Goal: Submit feedback/report problem: Leave review/rating

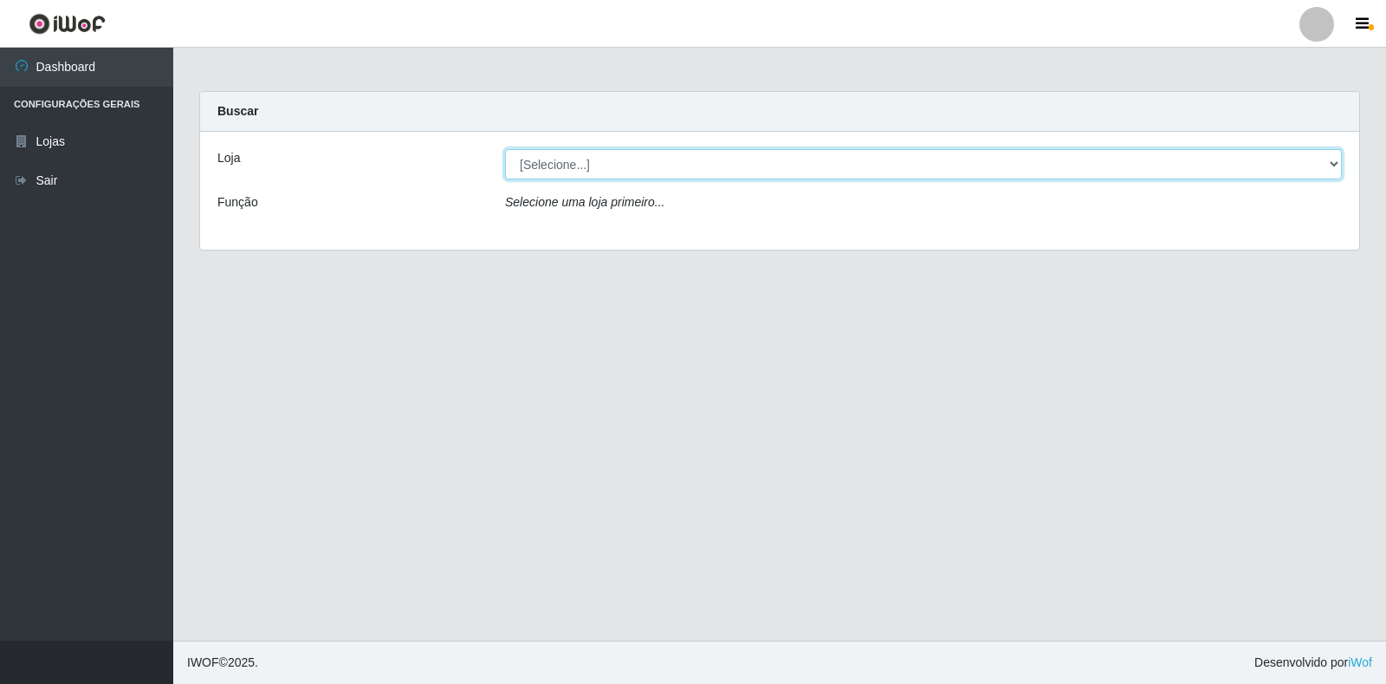
click at [626, 163] on select "[Selecione...] Atacado Vem - Loja 30 Laranjeiras Velha" at bounding box center [923, 164] width 837 height 30
select select "495"
click at [505, 149] on select "[Selecione...] Atacado Vem - Loja 30 Laranjeiras Velha" at bounding box center [923, 164] width 837 height 30
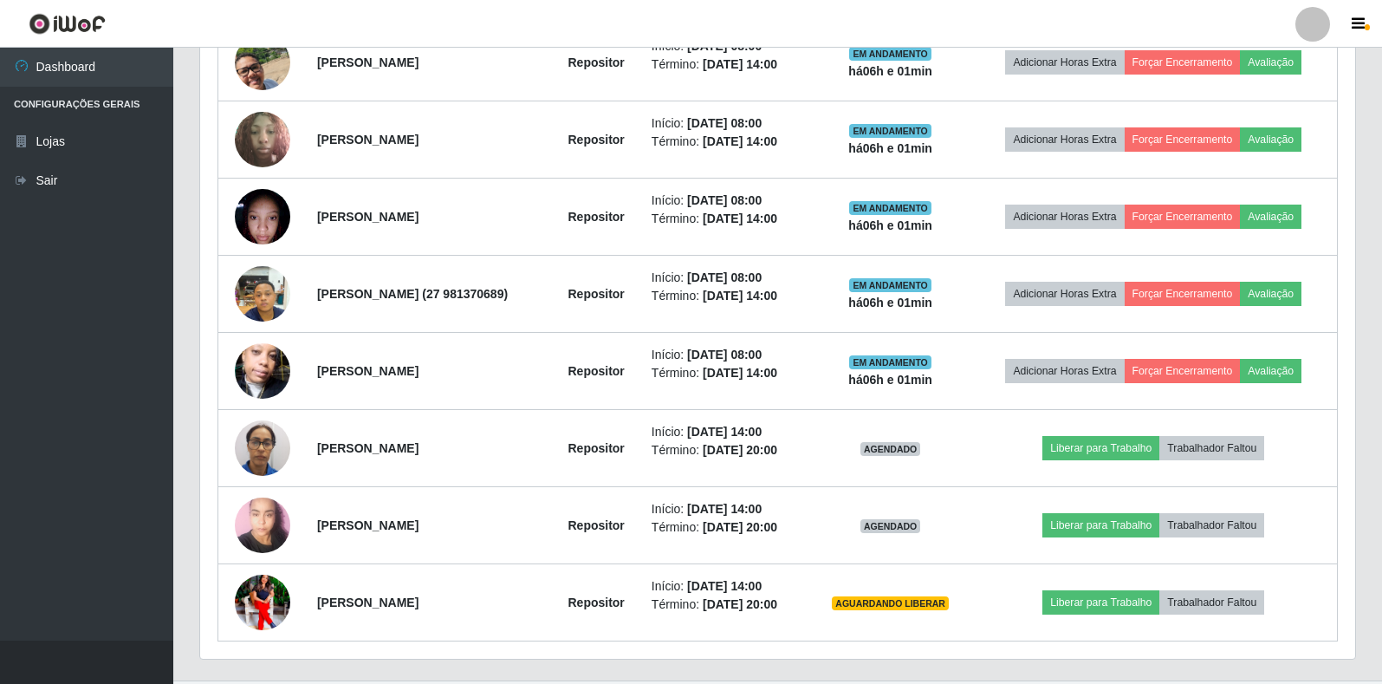
scroll to position [776, 0]
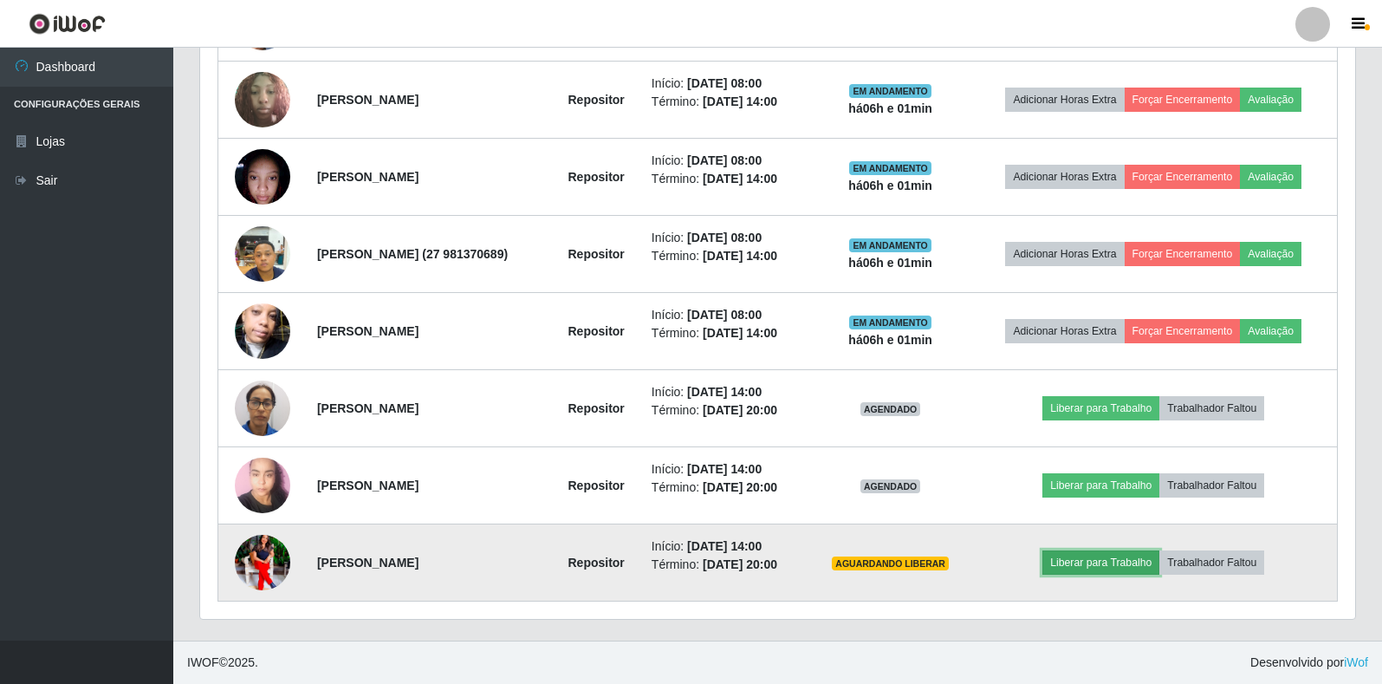
click at [1100, 571] on button "Liberar para Trabalho" at bounding box center [1100, 562] width 117 height 24
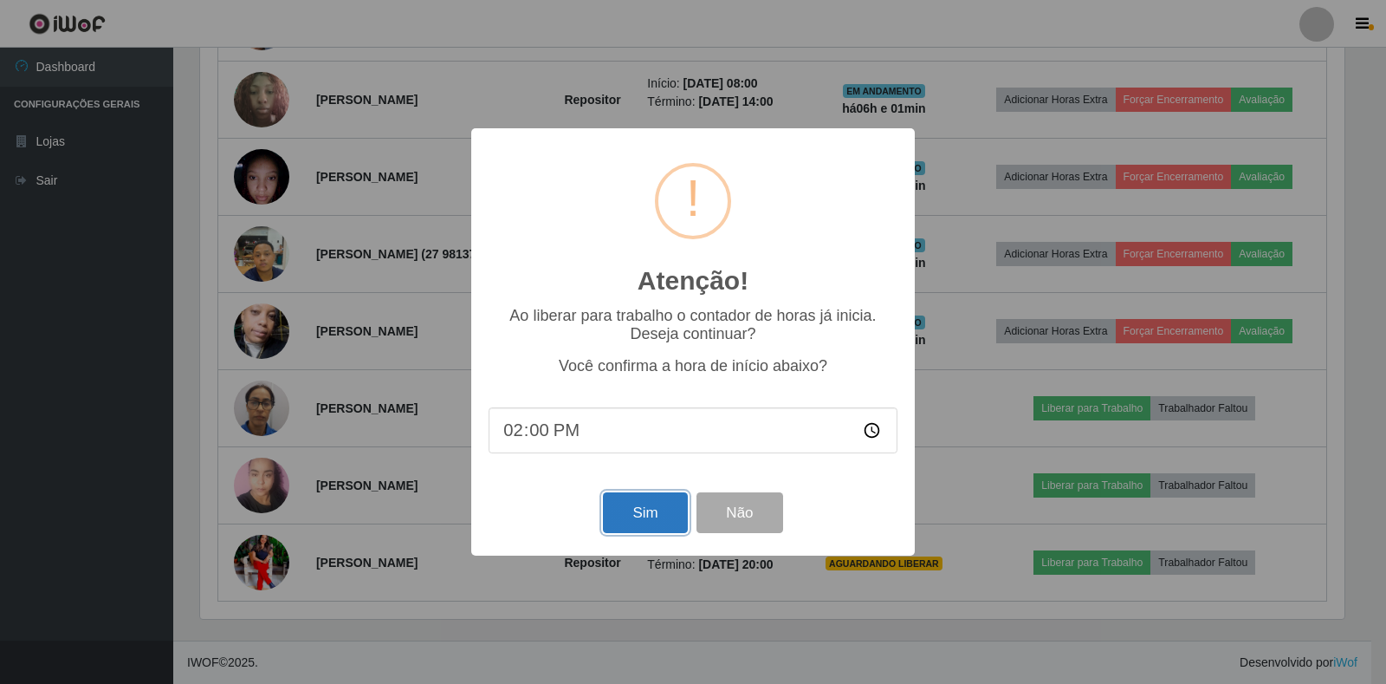
click at [667, 507] on button "Sim" at bounding box center [645, 512] width 84 height 41
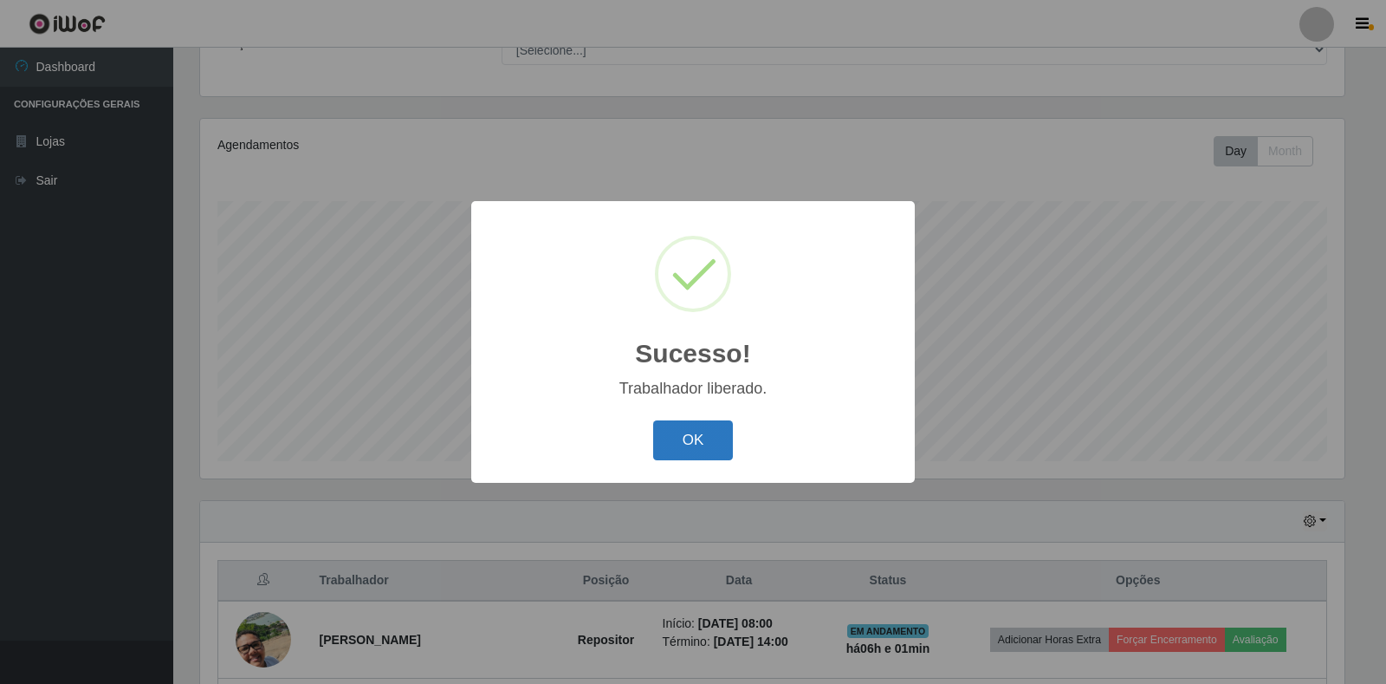
click at [708, 445] on button "OK" at bounding box center [693, 440] width 81 height 41
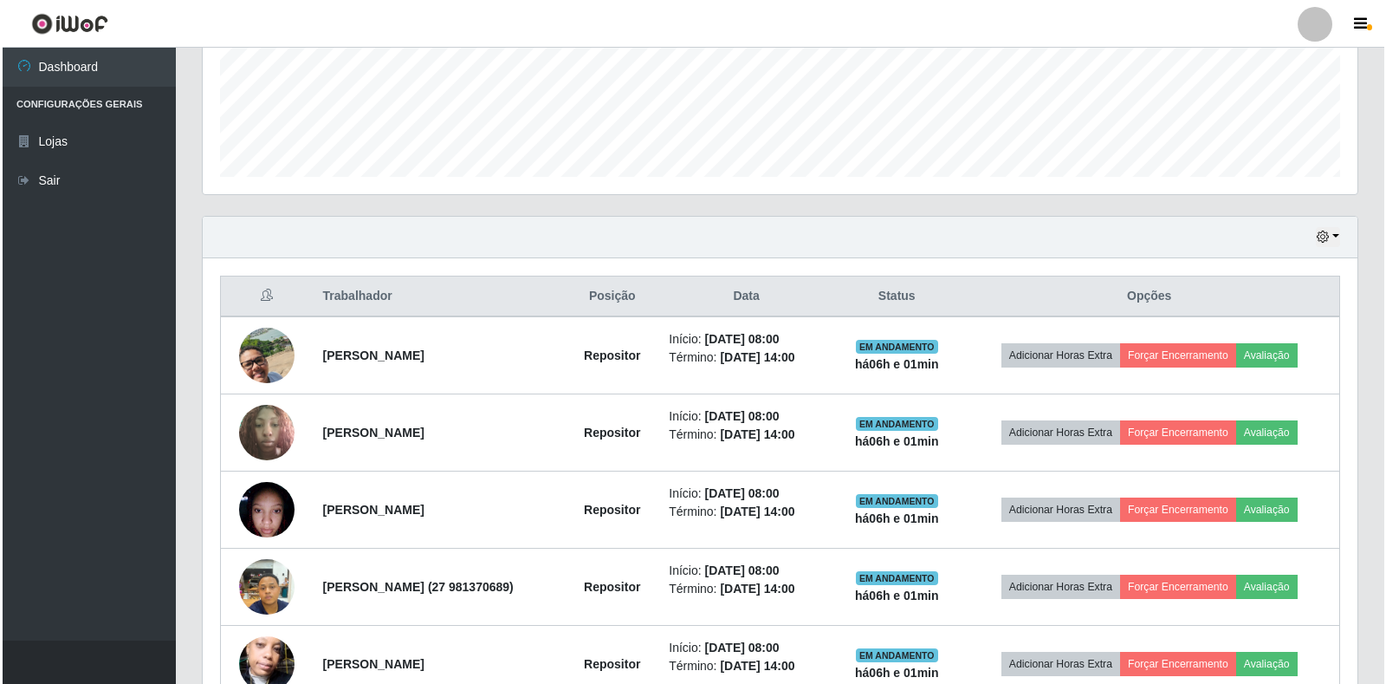
scroll to position [505, 0]
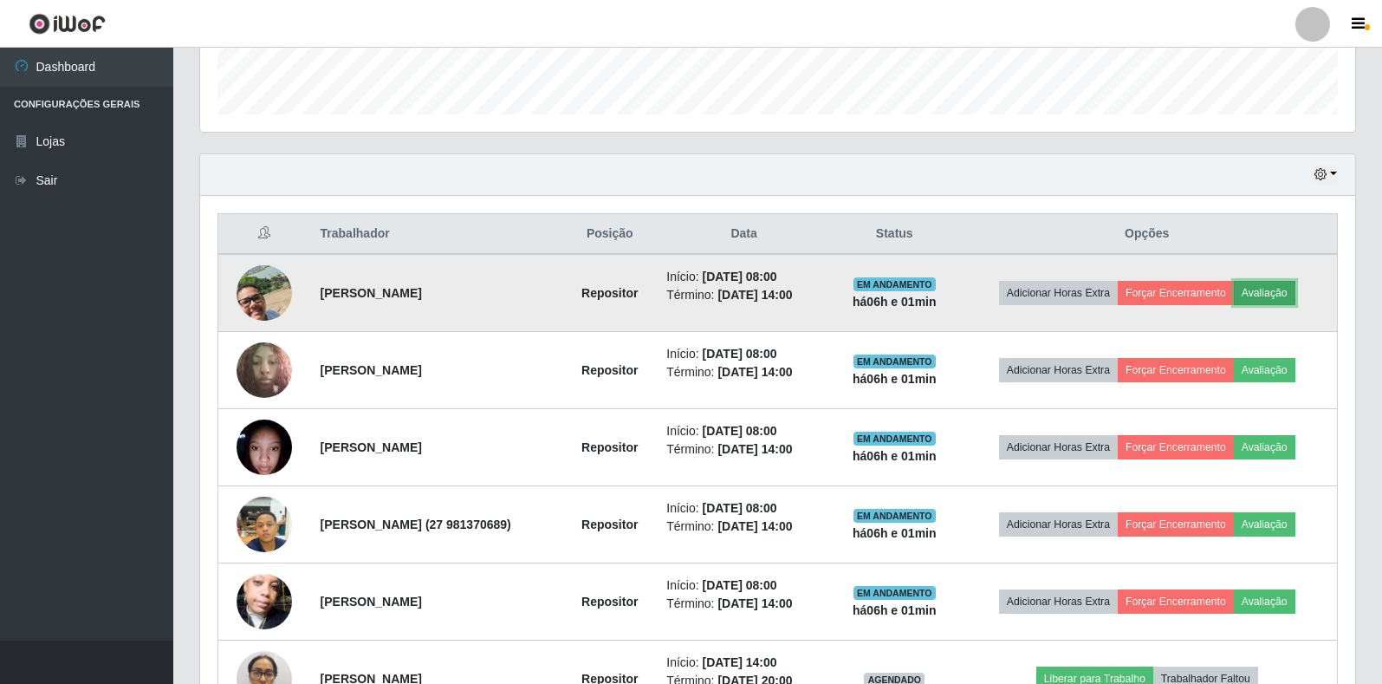
click at [1282, 288] on button "Avaliação" at bounding box center [1265, 293] width 62 height 24
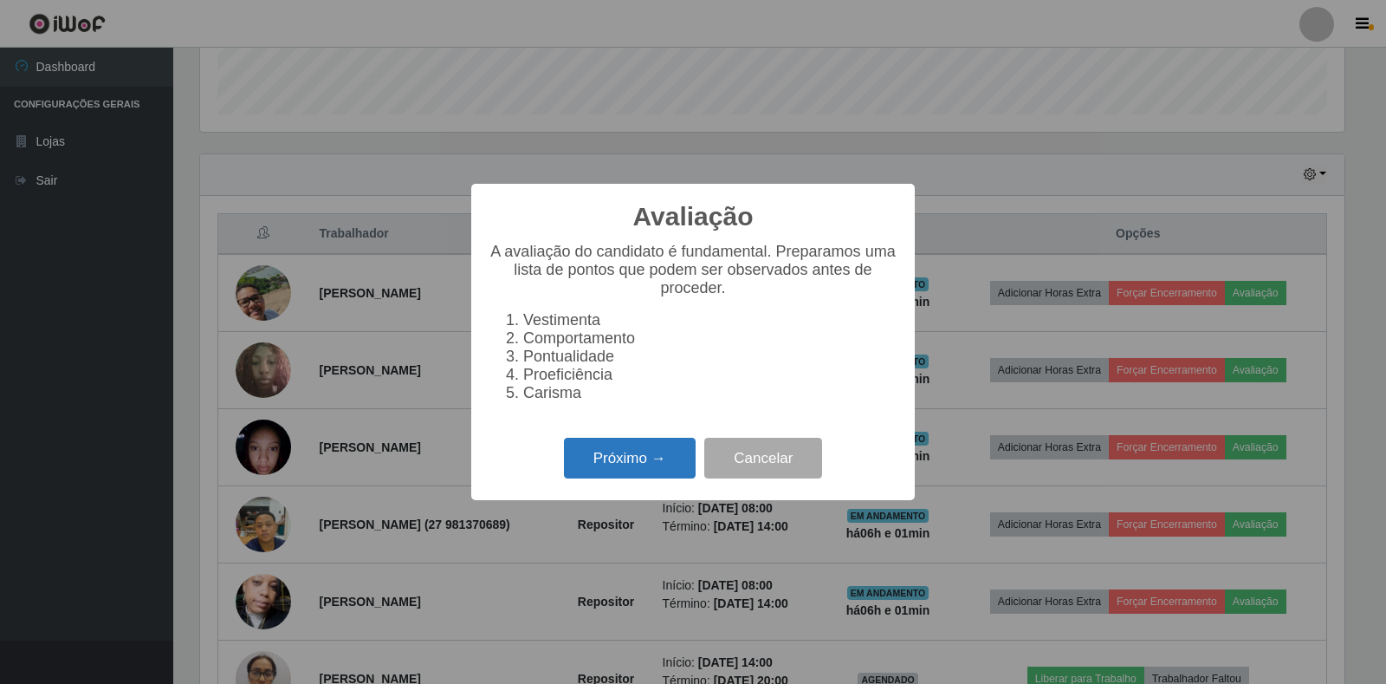
click at [637, 466] on button "Próximo →" at bounding box center [630, 458] width 132 height 41
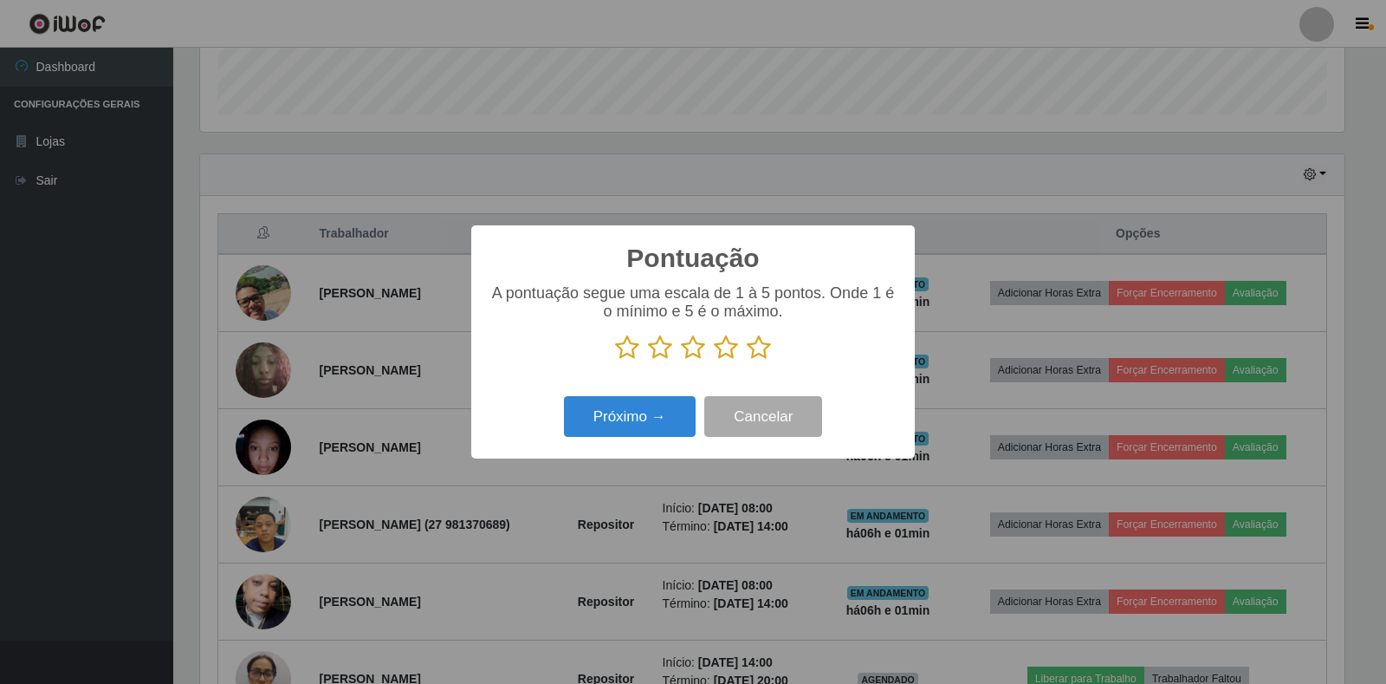
scroll to position [866123, 865338]
click at [763, 348] on icon at bounding box center [759, 347] width 24 height 26
click at [747, 360] on input "radio" at bounding box center [747, 360] width 0 height 0
click at [659, 419] on button "Próximo →" at bounding box center [630, 416] width 132 height 41
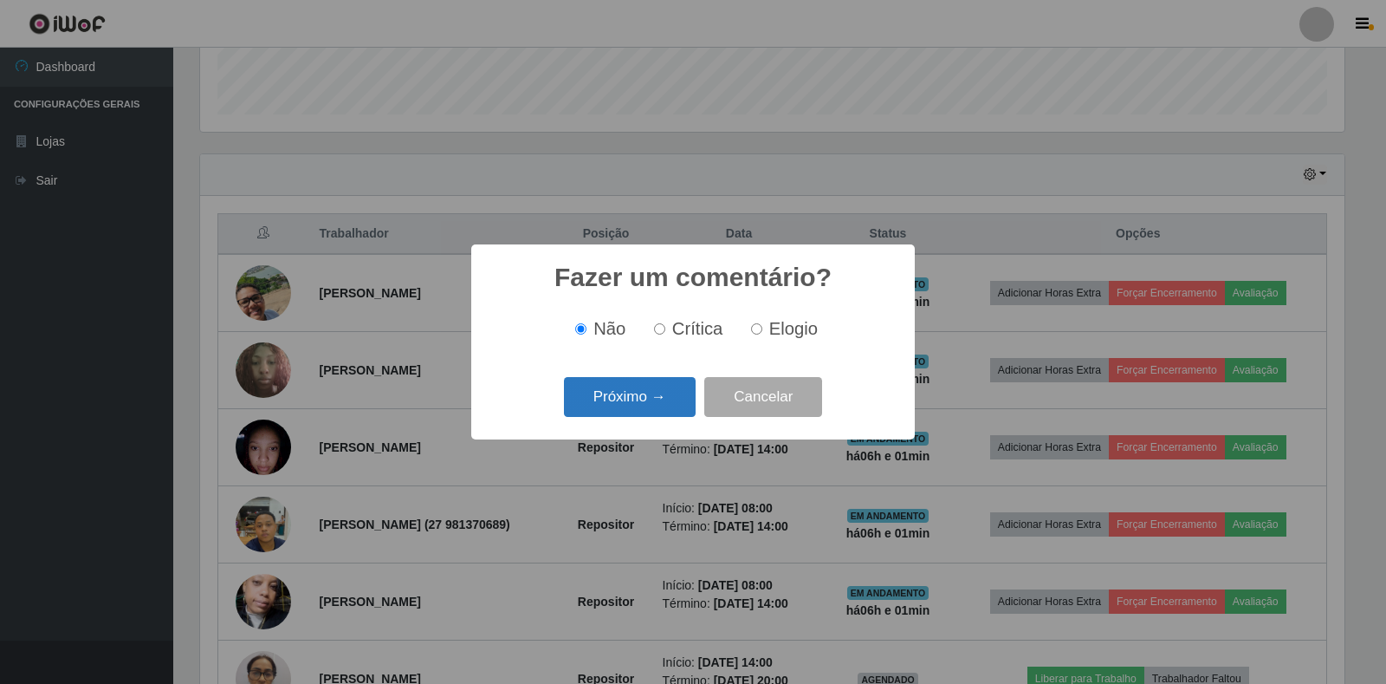
click at [646, 396] on button "Próximo →" at bounding box center [630, 397] width 132 height 41
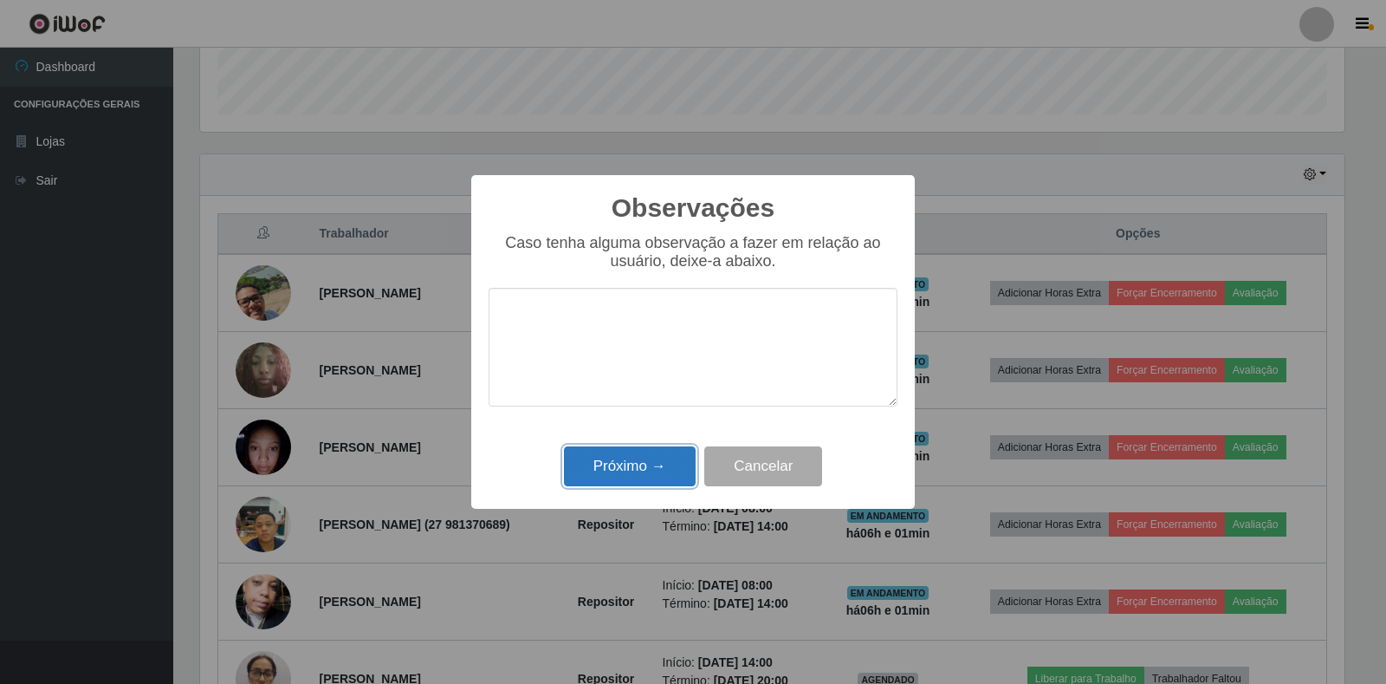
click at [624, 476] on button "Próximo →" at bounding box center [630, 466] width 132 height 41
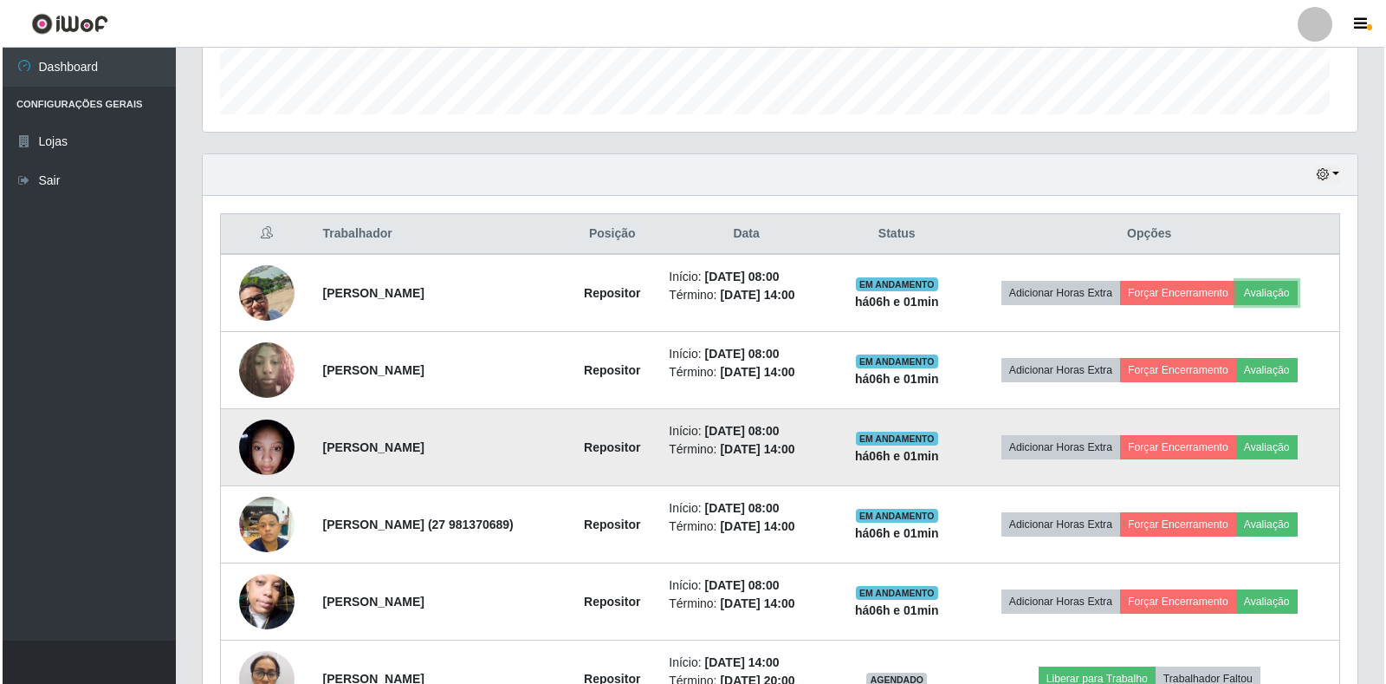
scroll to position [360, 1155]
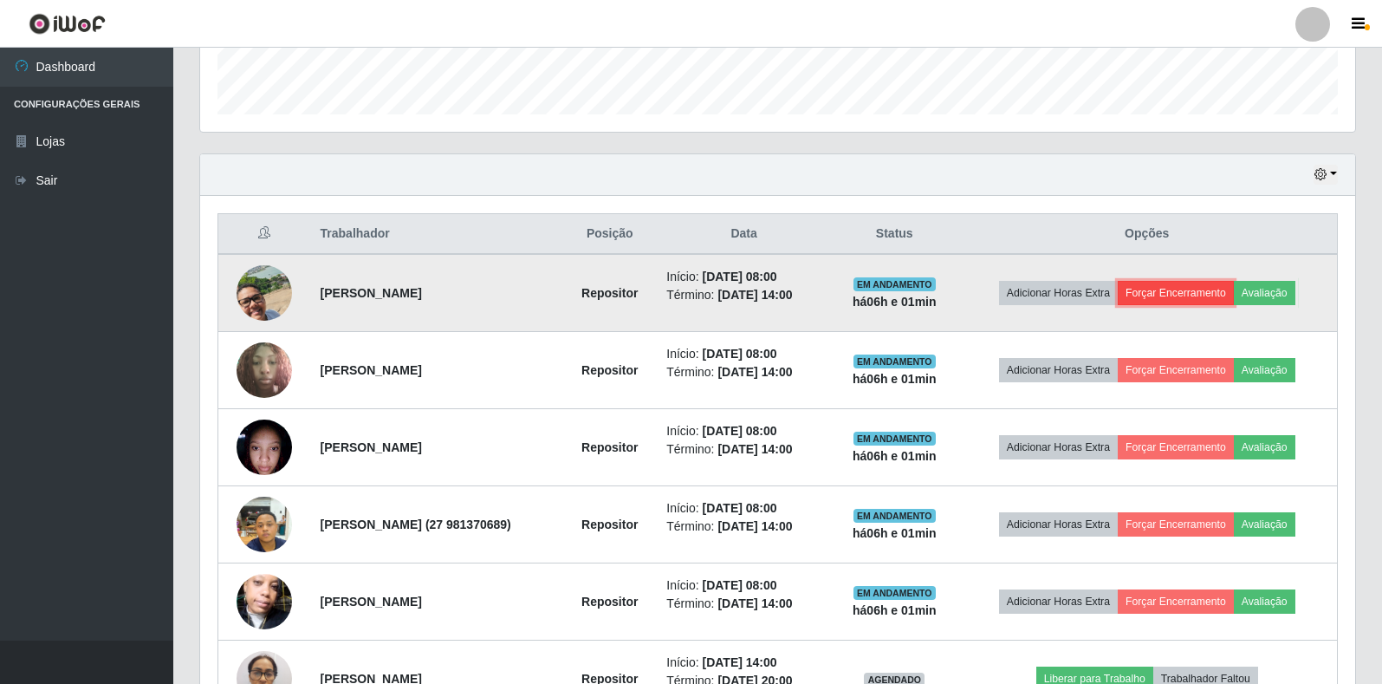
click at [1184, 283] on button "Forçar Encerramento" at bounding box center [1176, 293] width 116 height 24
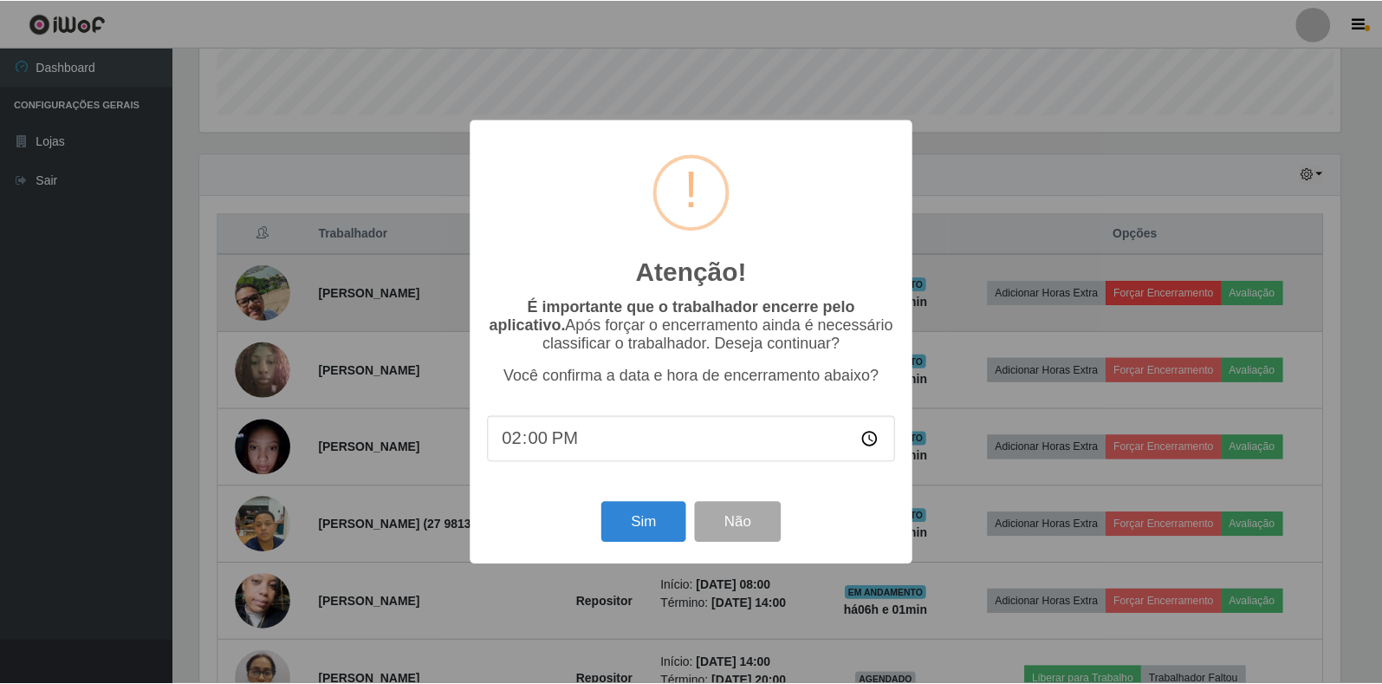
scroll to position [360, 1145]
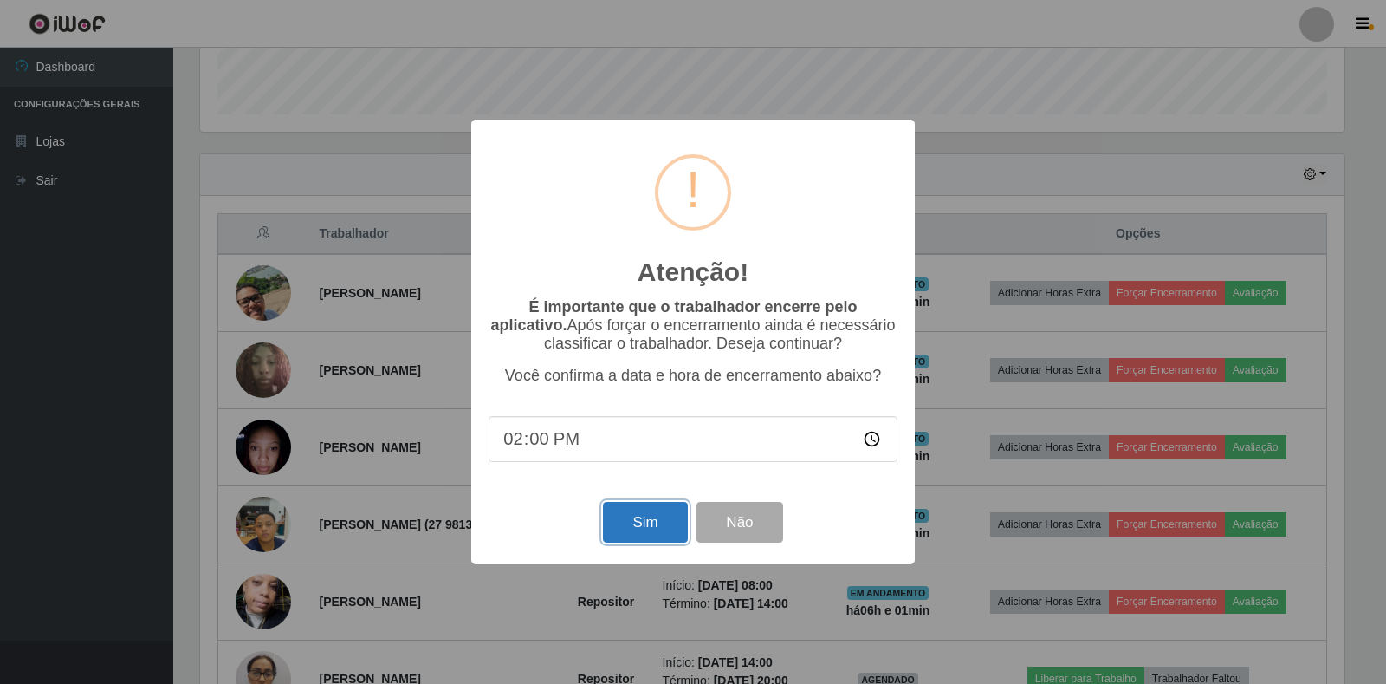
click at [643, 523] on button "Sim" at bounding box center [645, 522] width 84 height 41
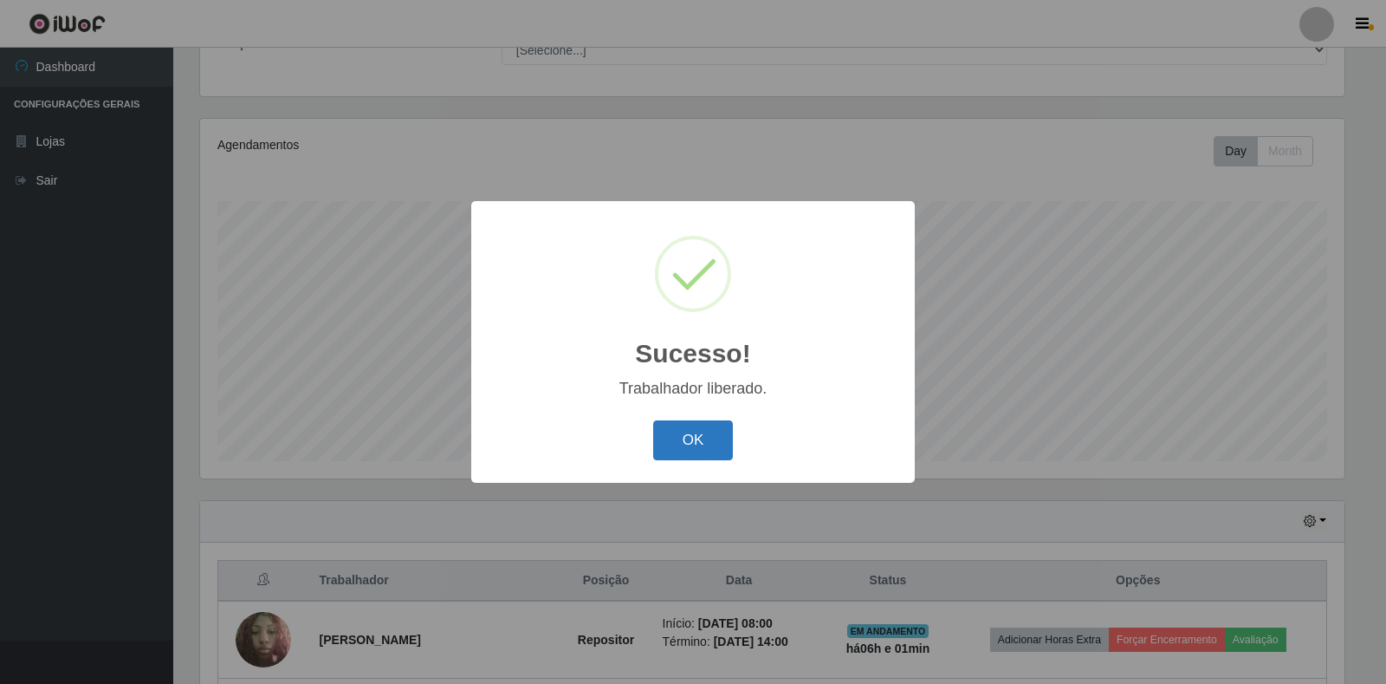
click at [693, 429] on button "OK" at bounding box center [693, 440] width 81 height 41
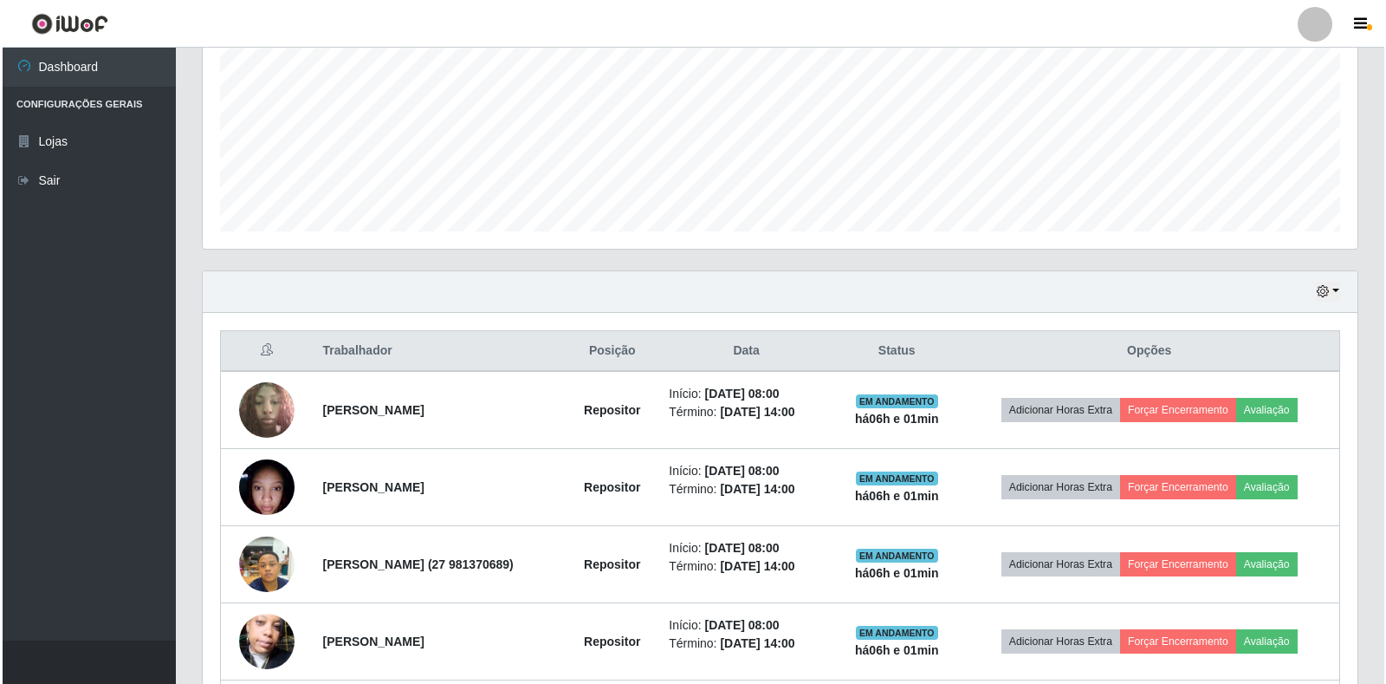
scroll to position [419, 0]
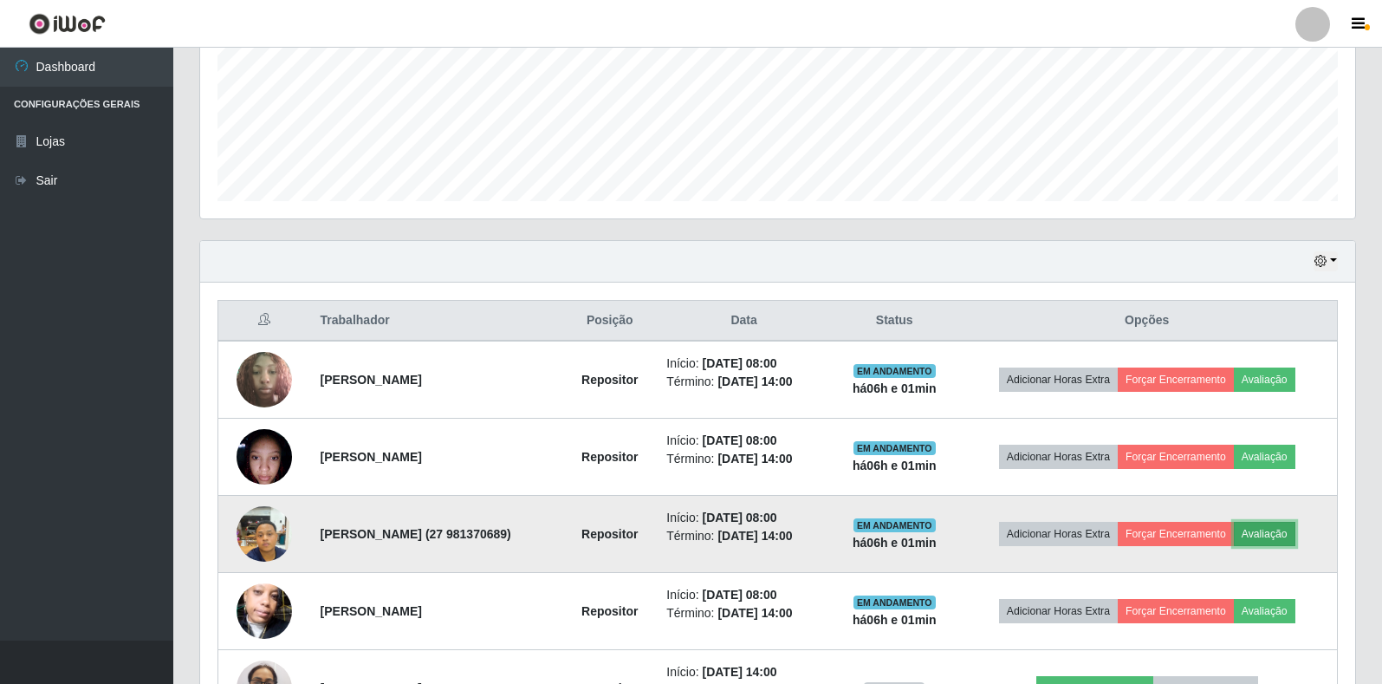
click at [1281, 538] on button "Avaliação" at bounding box center [1265, 534] width 62 height 24
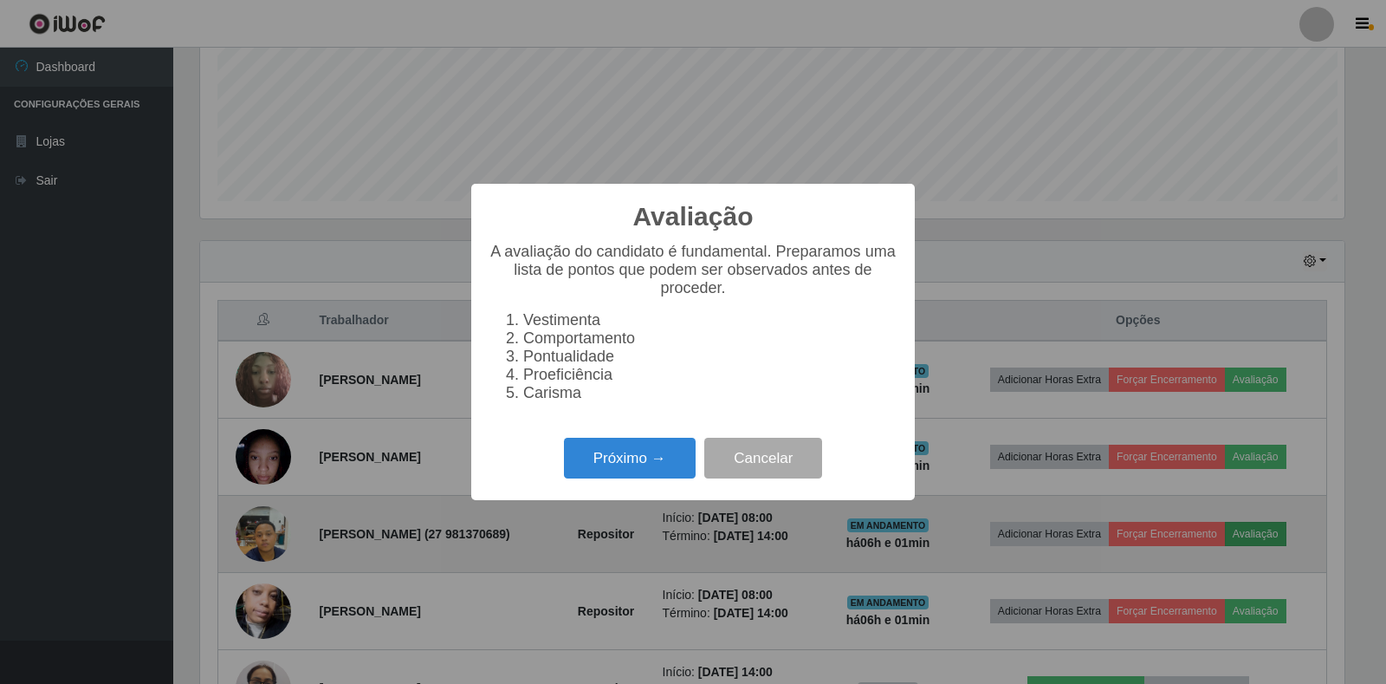
scroll to position [0, 0]
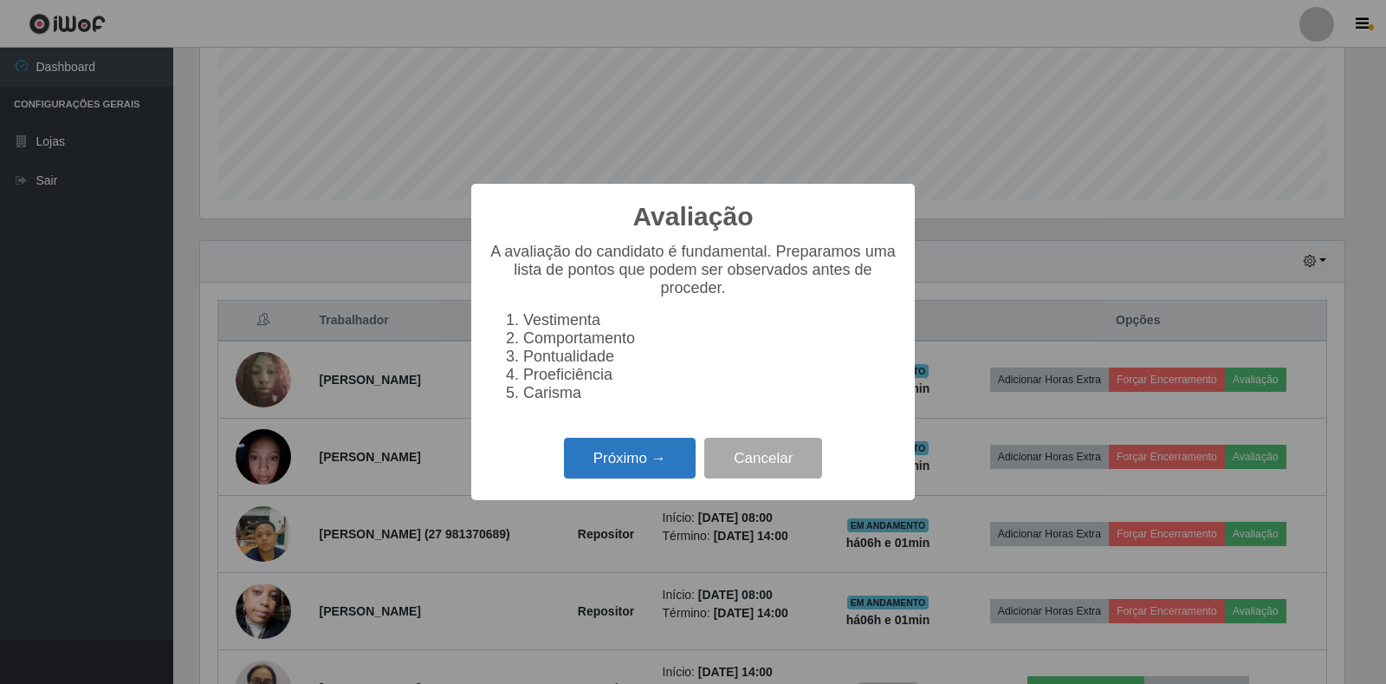
click at [614, 478] on button "Próximo →" at bounding box center [630, 458] width 132 height 41
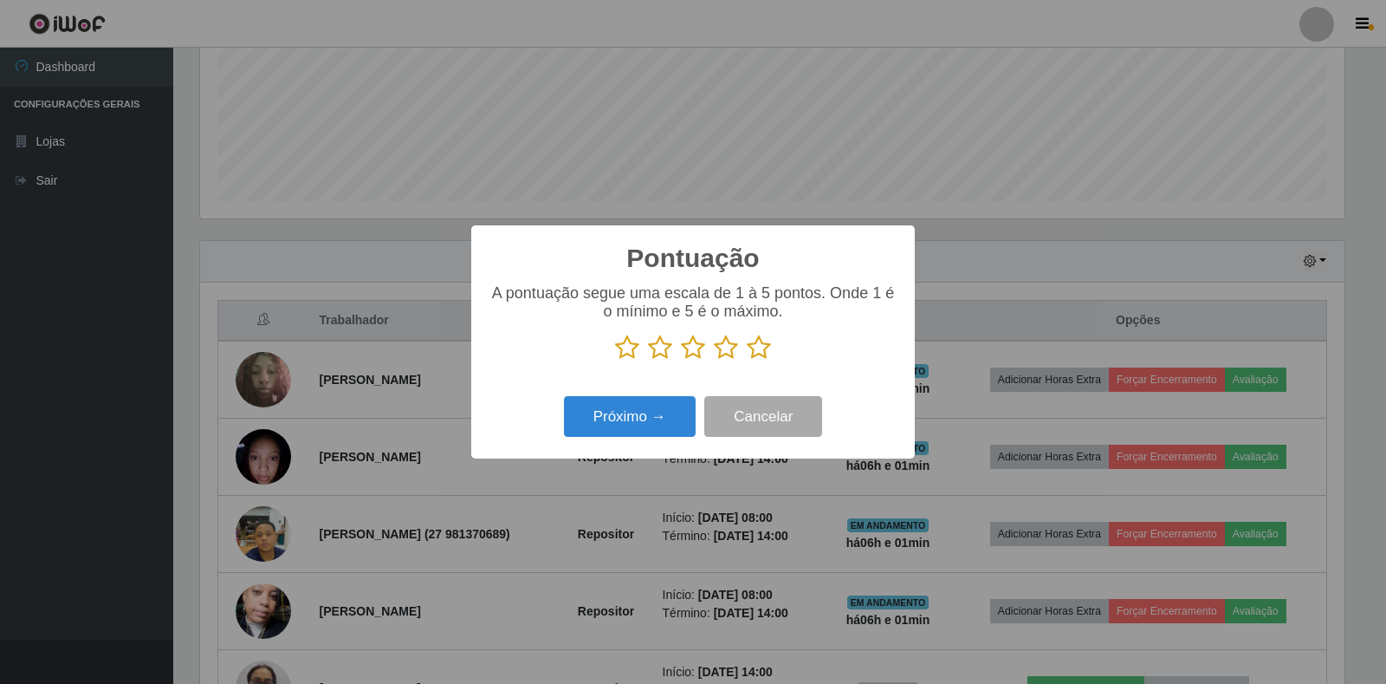
click at [754, 355] on icon at bounding box center [759, 347] width 24 height 26
click at [747, 360] on input "radio" at bounding box center [747, 360] width 0 height 0
click at [652, 427] on button "Próximo →" at bounding box center [630, 416] width 132 height 41
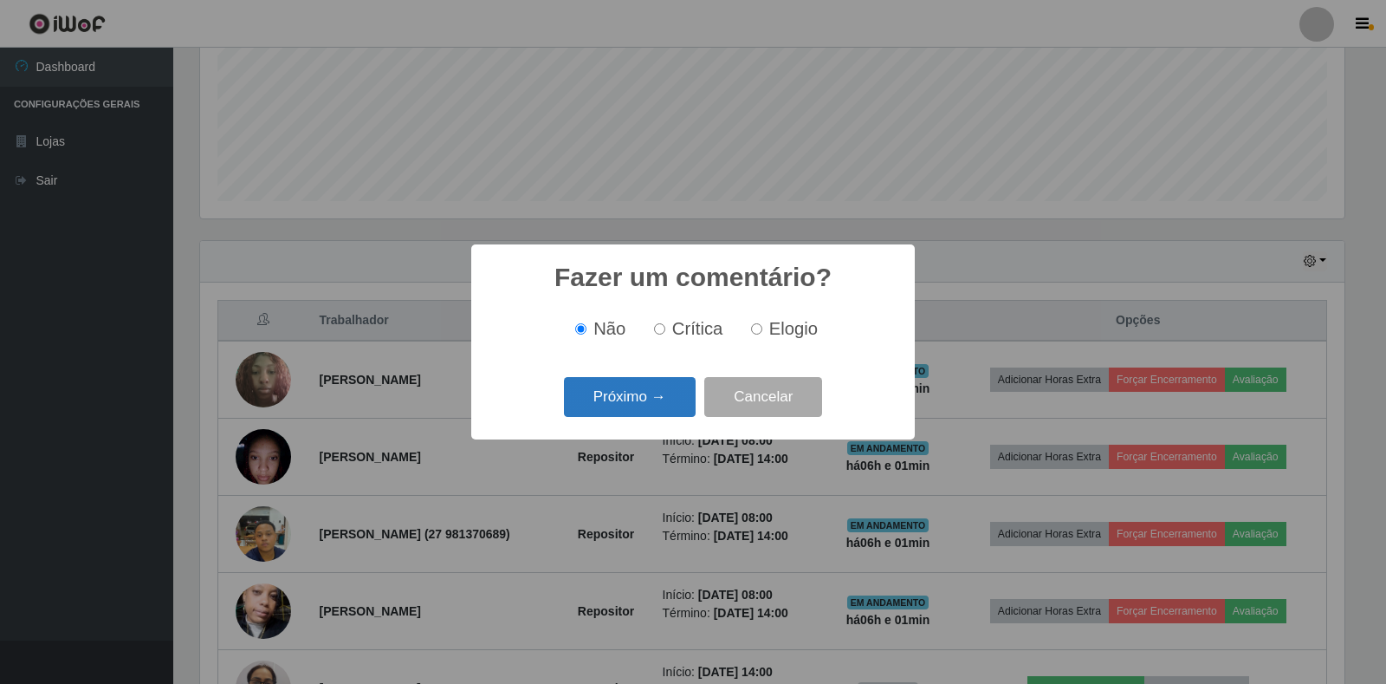
click at [646, 406] on button "Próximo →" at bounding box center [630, 397] width 132 height 41
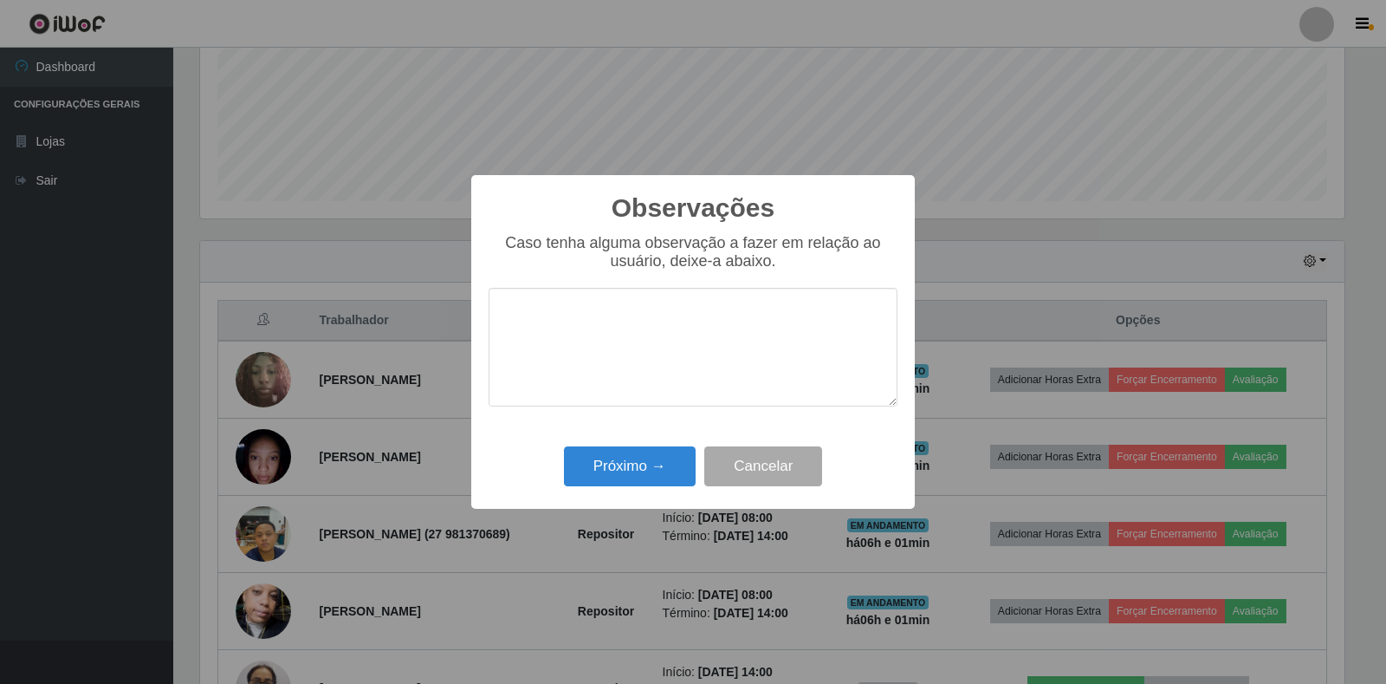
click at [644, 440] on div "Observações × Caso tenha alguma observação a fazer em relação ao usuário, deixe…" at bounding box center [693, 342] width 444 height 334
click at [635, 466] on button "Próximo →" at bounding box center [630, 466] width 132 height 41
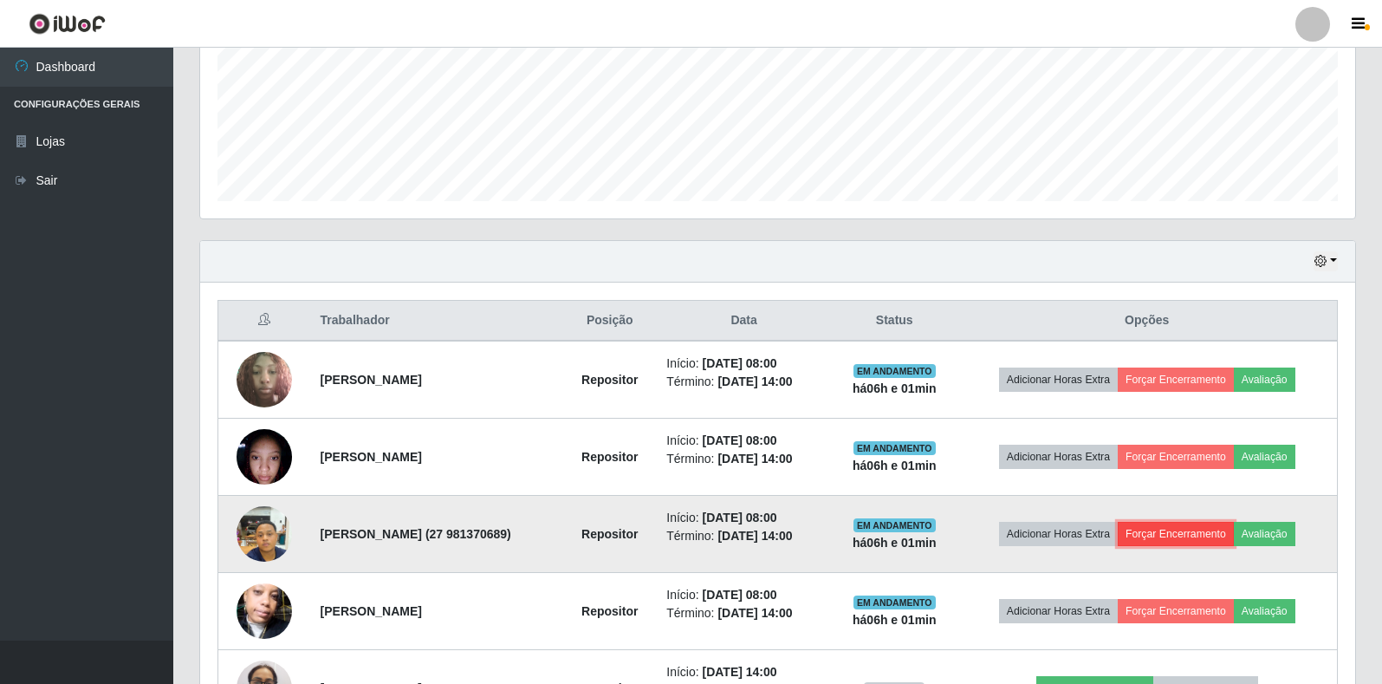
click at [1165, 534] on button "Forçar Encerramento" at bounding box center [1176, 534] width 116 height 24
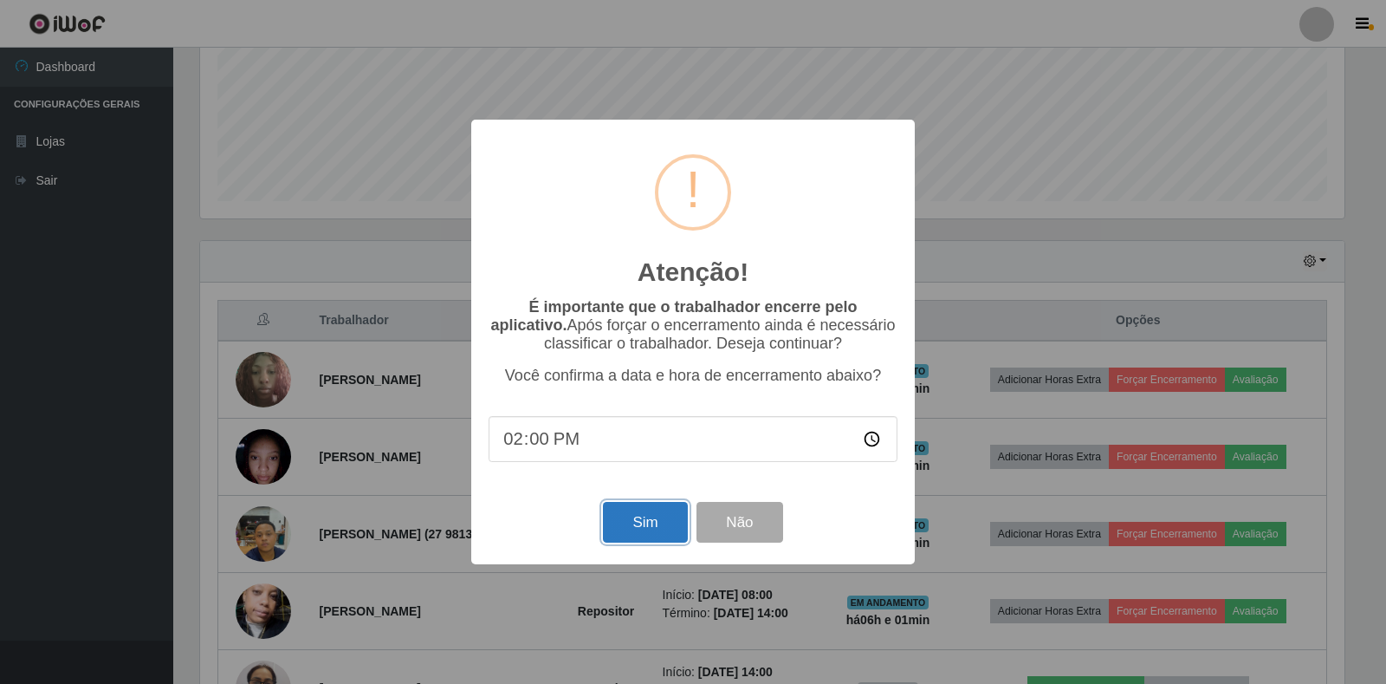
click at [653, 538] on button "Sim" at bounding box center [645, 522] width 84 height 41
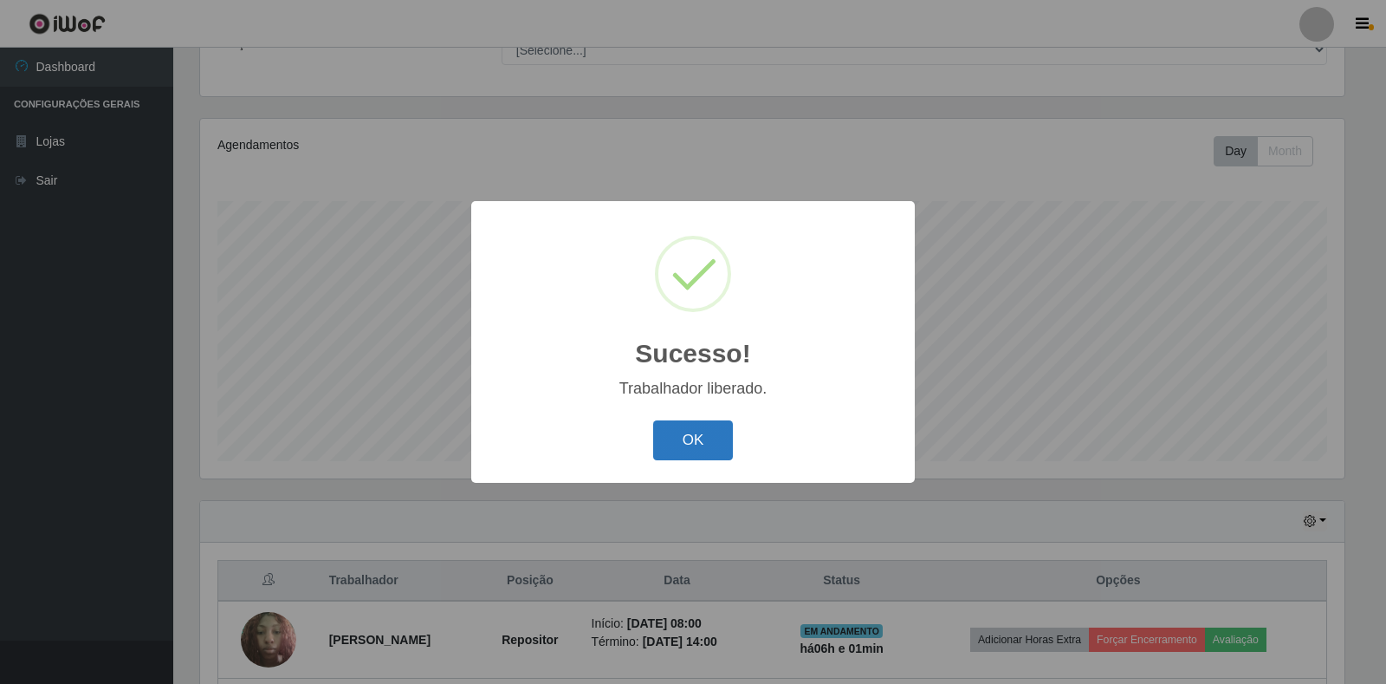
click at [698, 429] on button "OK" at bounding box center [693, 440] width 81 height 41
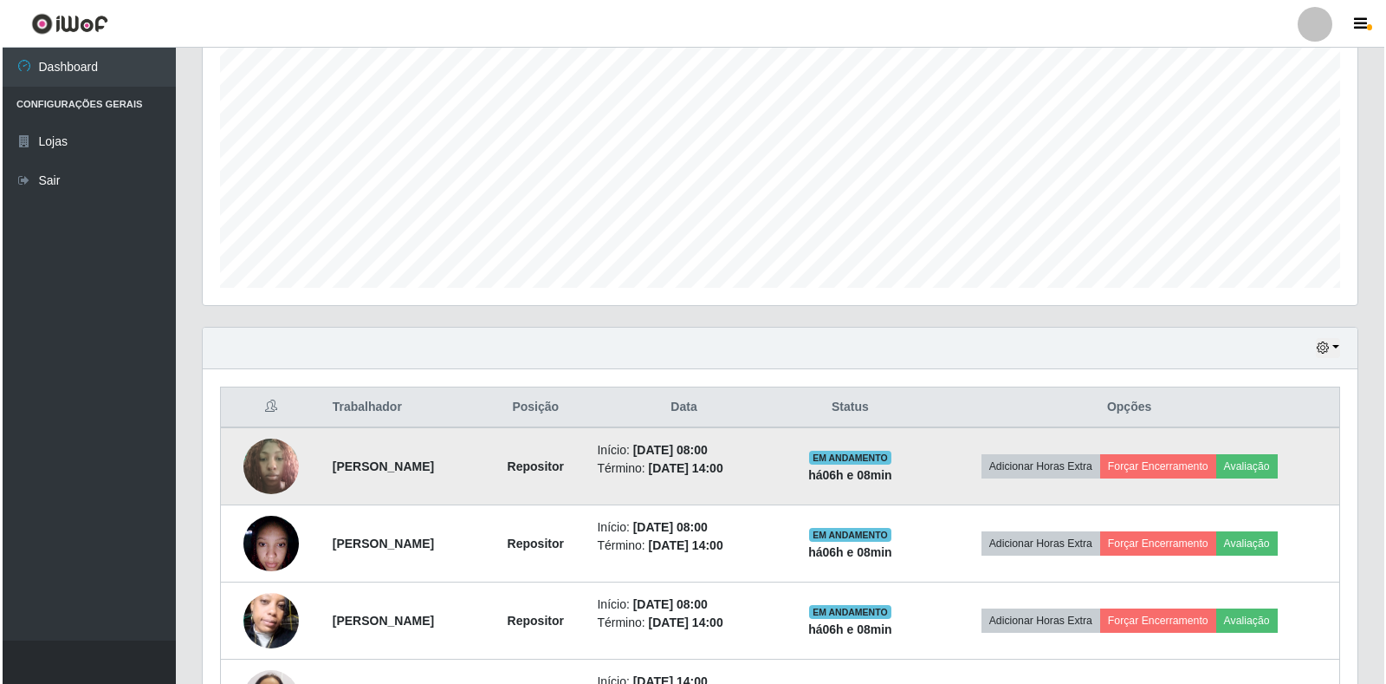
scroll to position [505, 0]
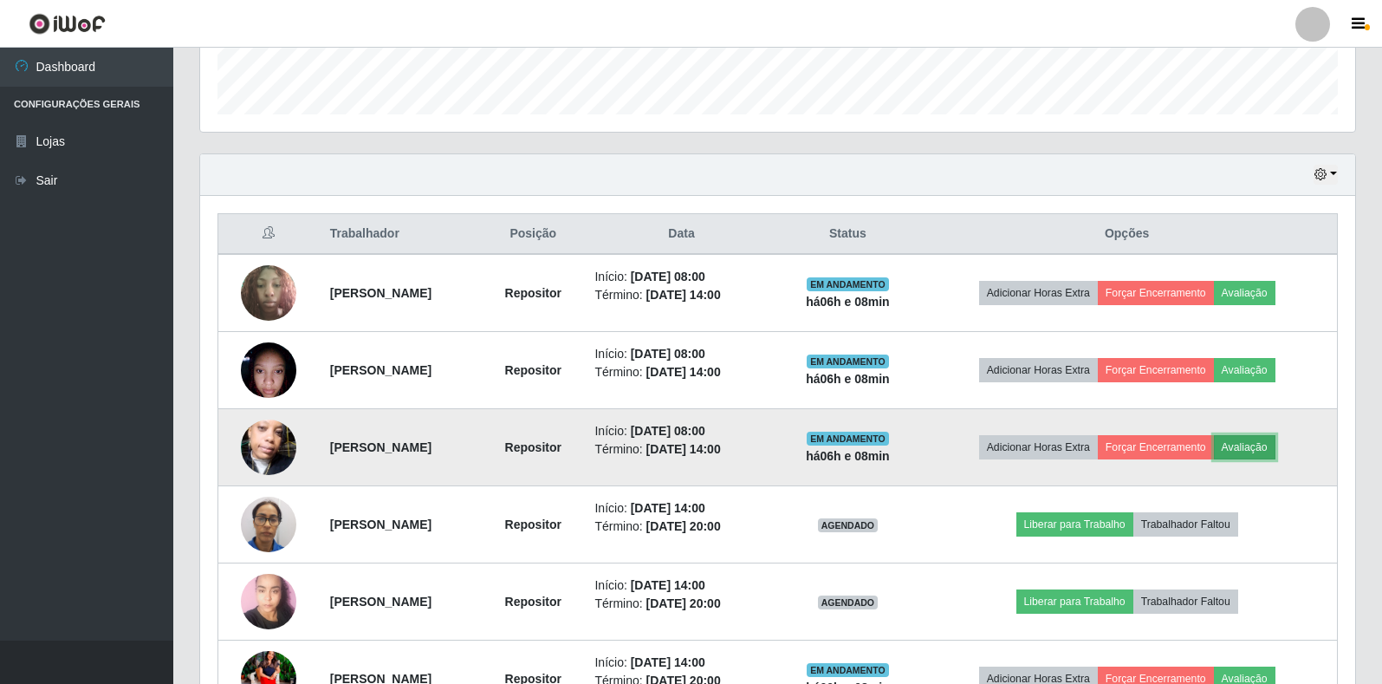
click at [1275, 444] on button "Avaliação" at bounding box center [1245, 447] width 62 height 24
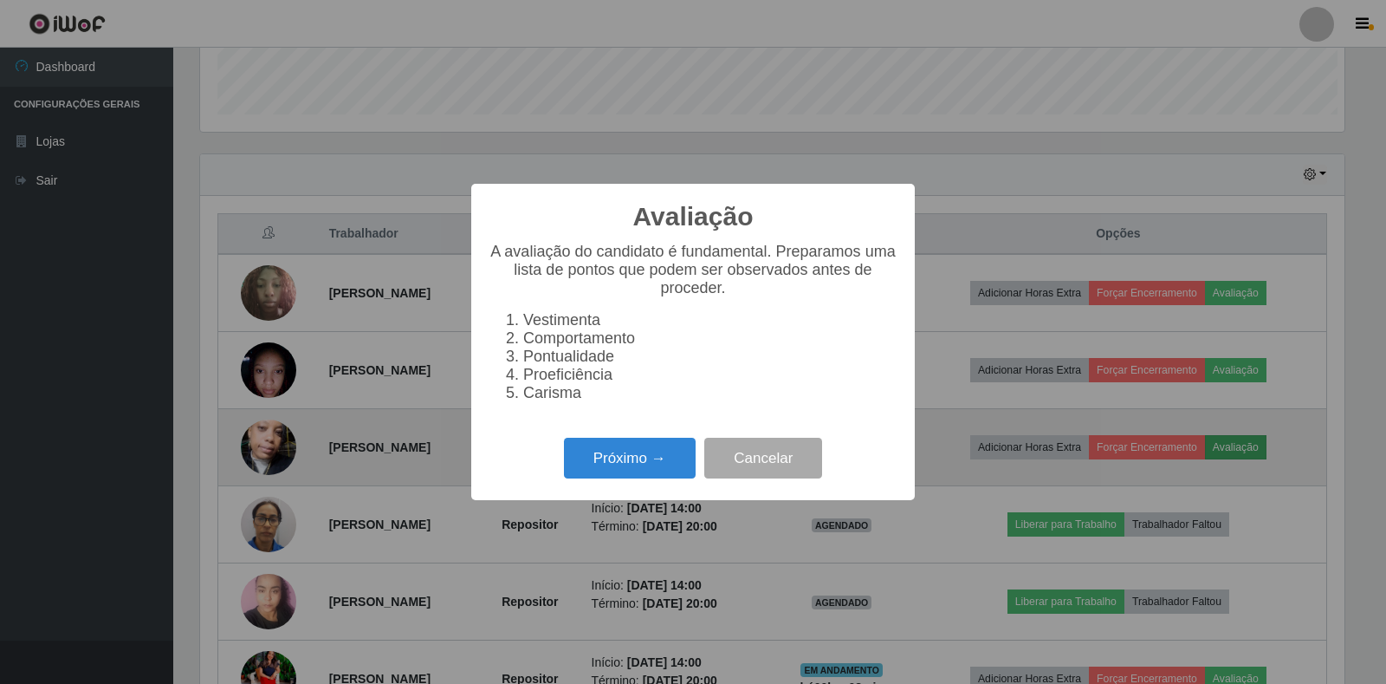
scroll to position [360, 1145]
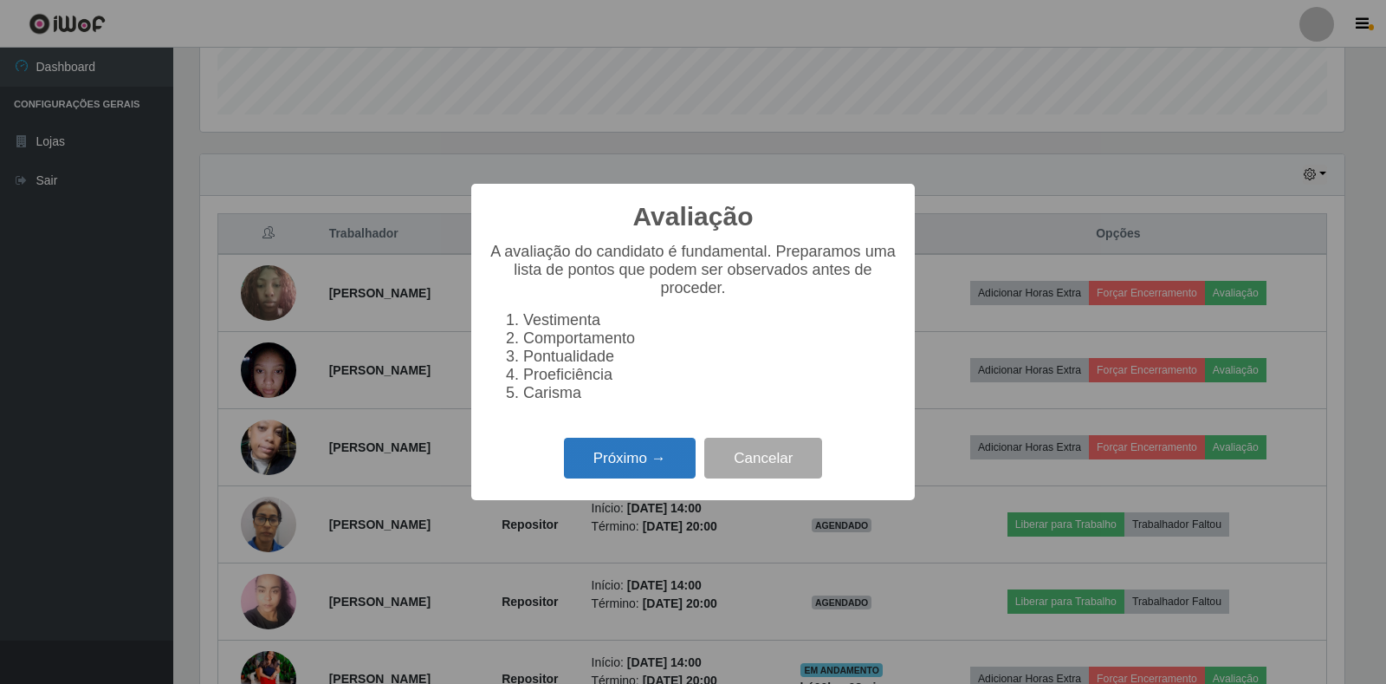
click at [667, 454] on button "Próximo →" at bounding box center [630, 458] width 132 height 41
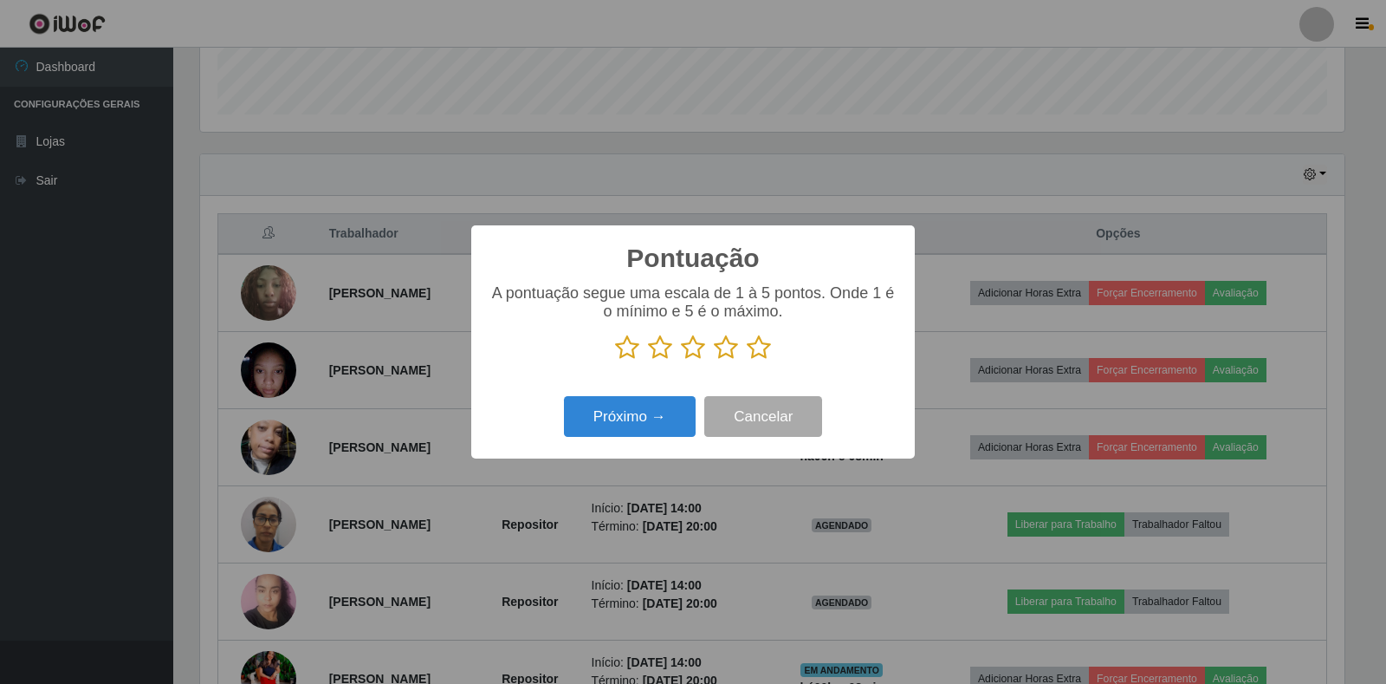
scroll to position [866123, 865338]
click at [754, 352] on icon at bounding box center [759, 347] width 24 height 26
click at [747, 360] on input "radio" at bounding box center [747, 360] width 0 height 0
click at [660, 410] on button "Próximo →" at bounding box center [630, 416] width 132 height 41
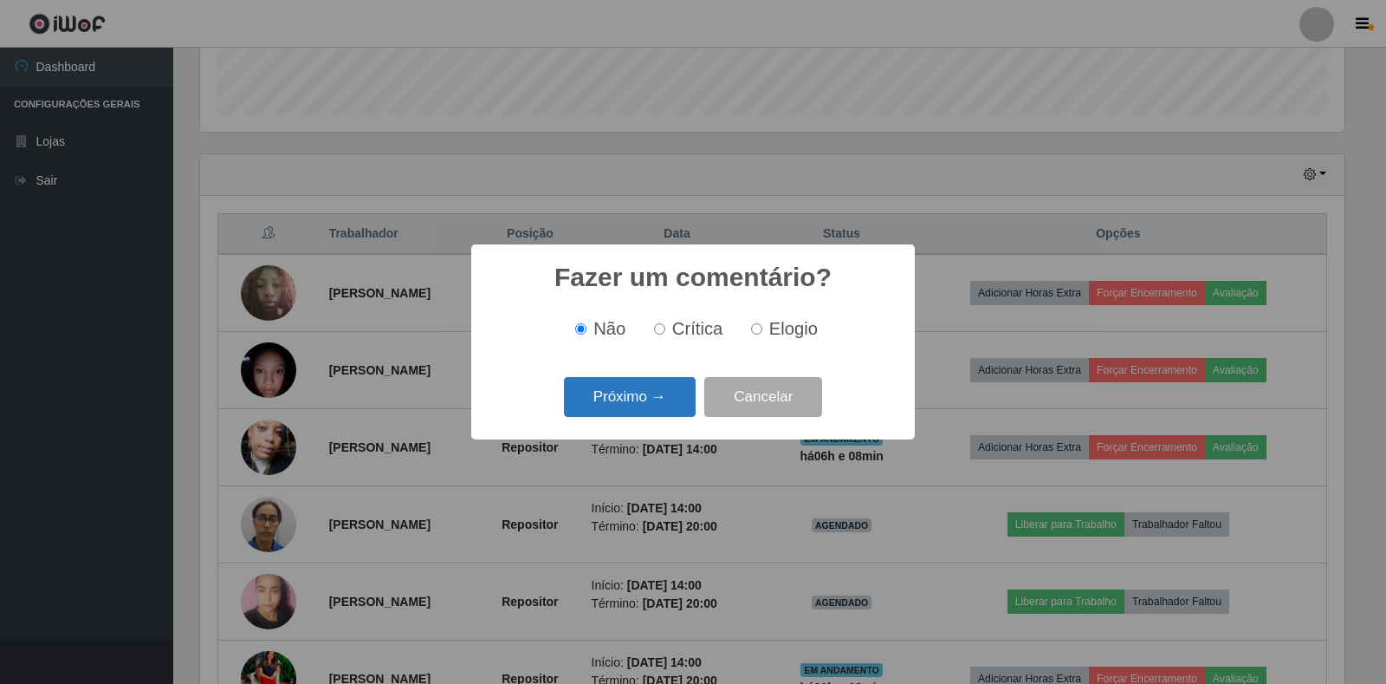
click at [659, 398] on button "Próximo →" at bounding box center [630, 397] width 132 height 41
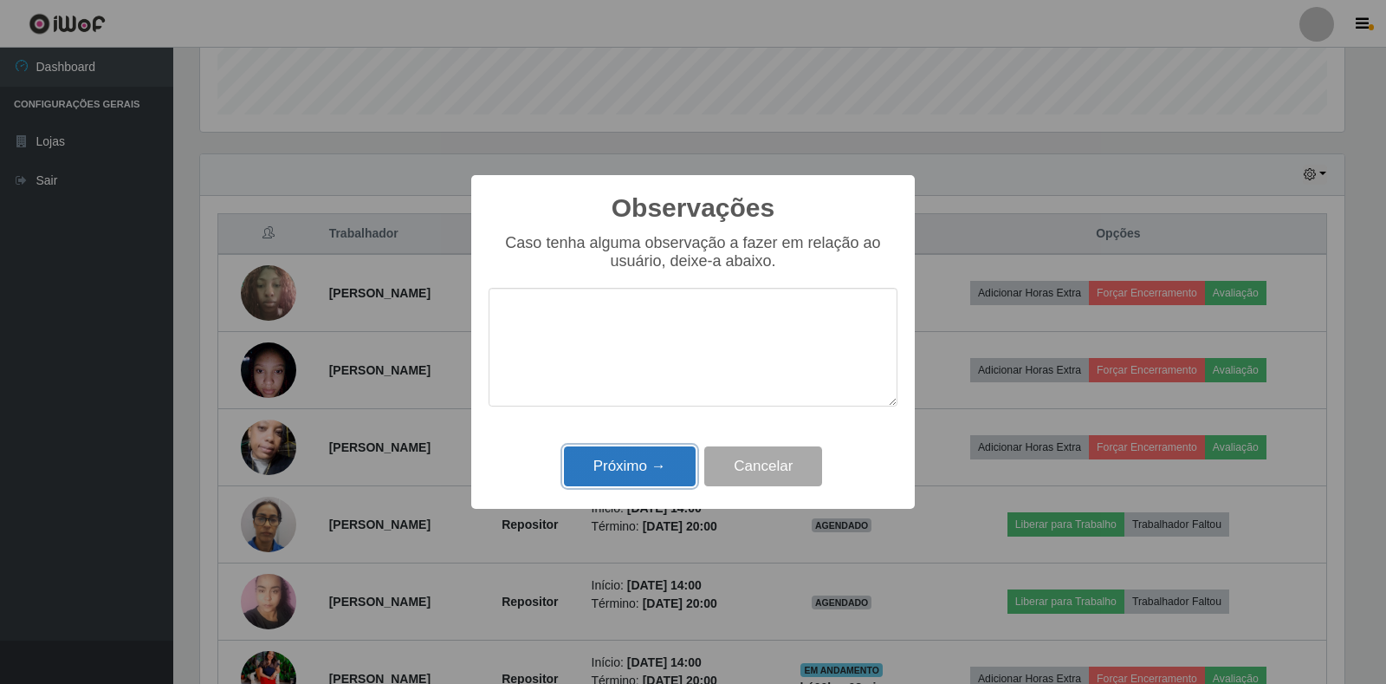
click at [625, 480] on button "Próximo →" at bounding box center [630, 466] width 132 height 41
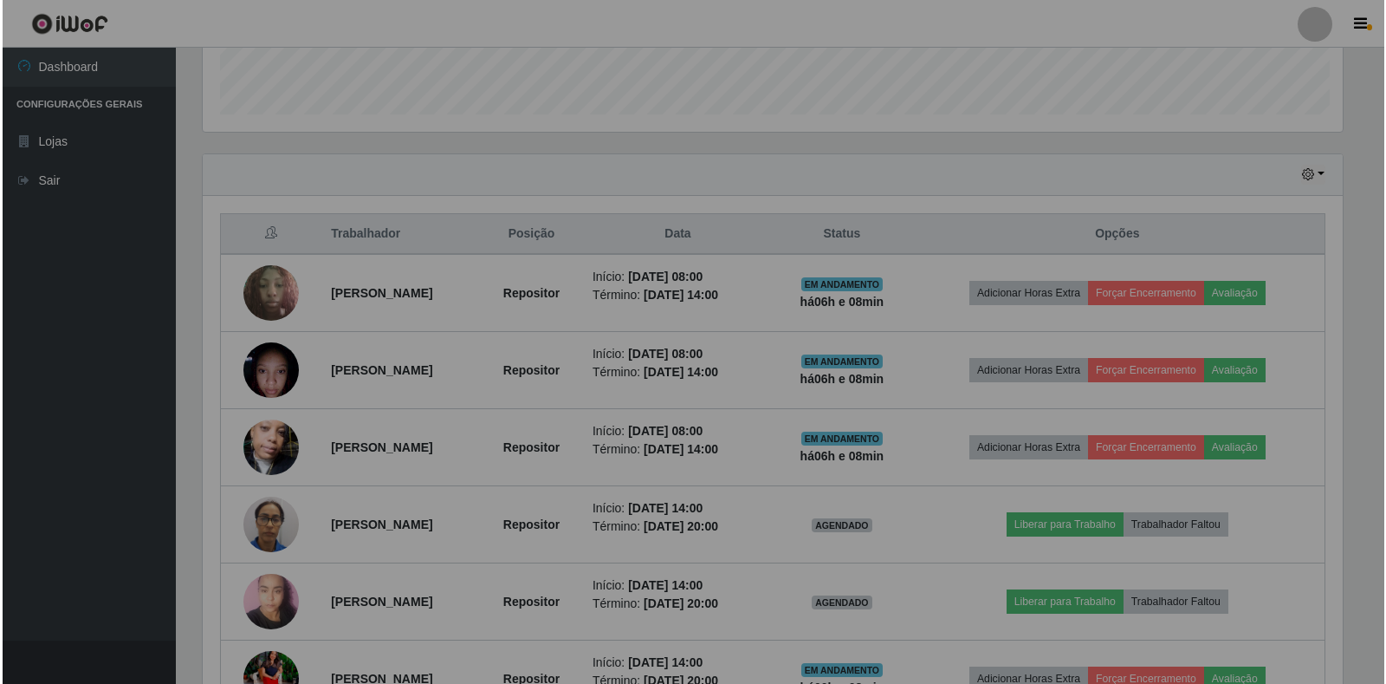
scroll to position [360, 1155]
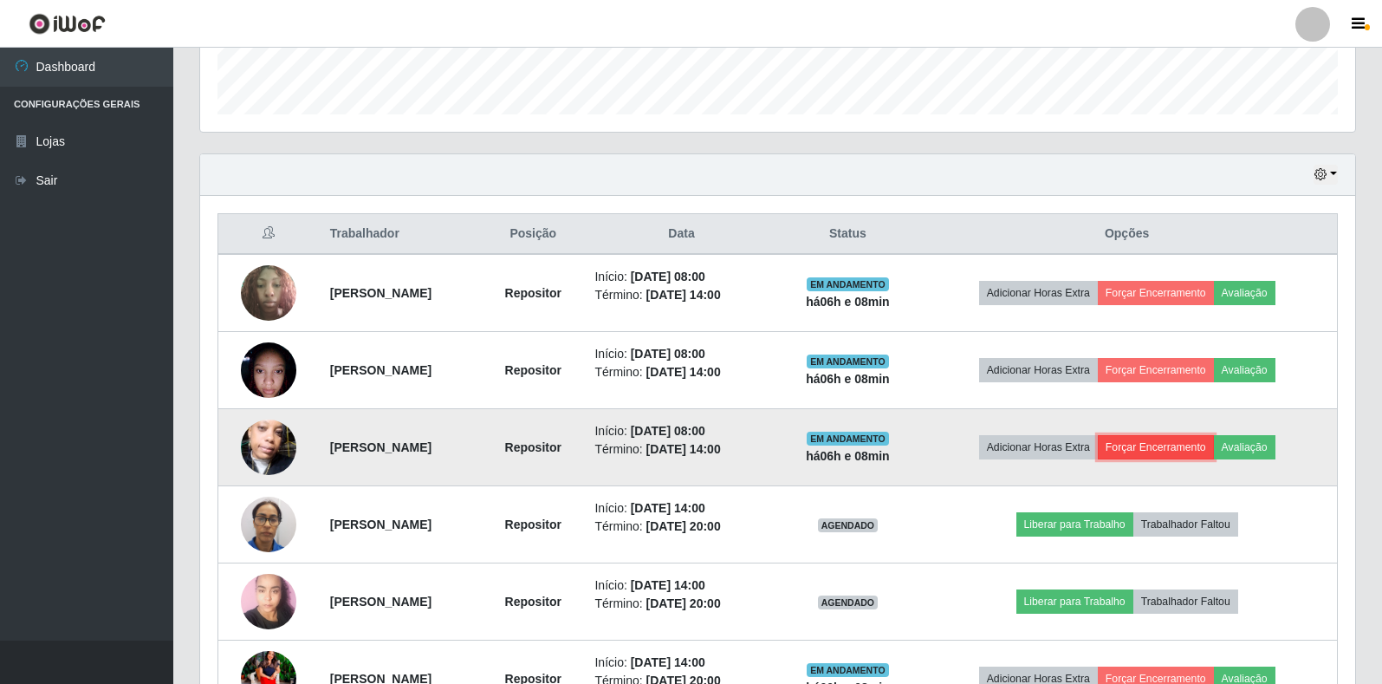
click at [1189, 448] on button "Forçar Encerramento" at bounding box center [1156, 447] width 116 height 24
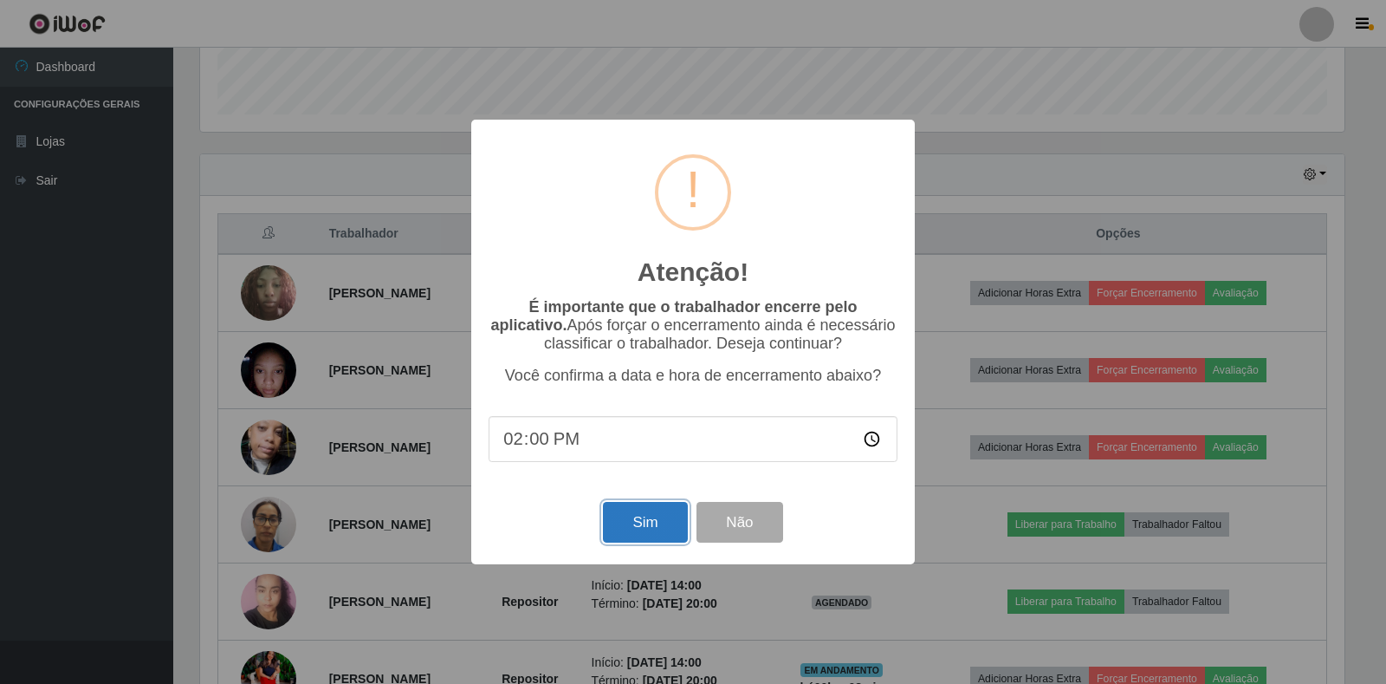
click at [654, 529] on button "Sim" at bounding box center [645, 522] width 84 height 41
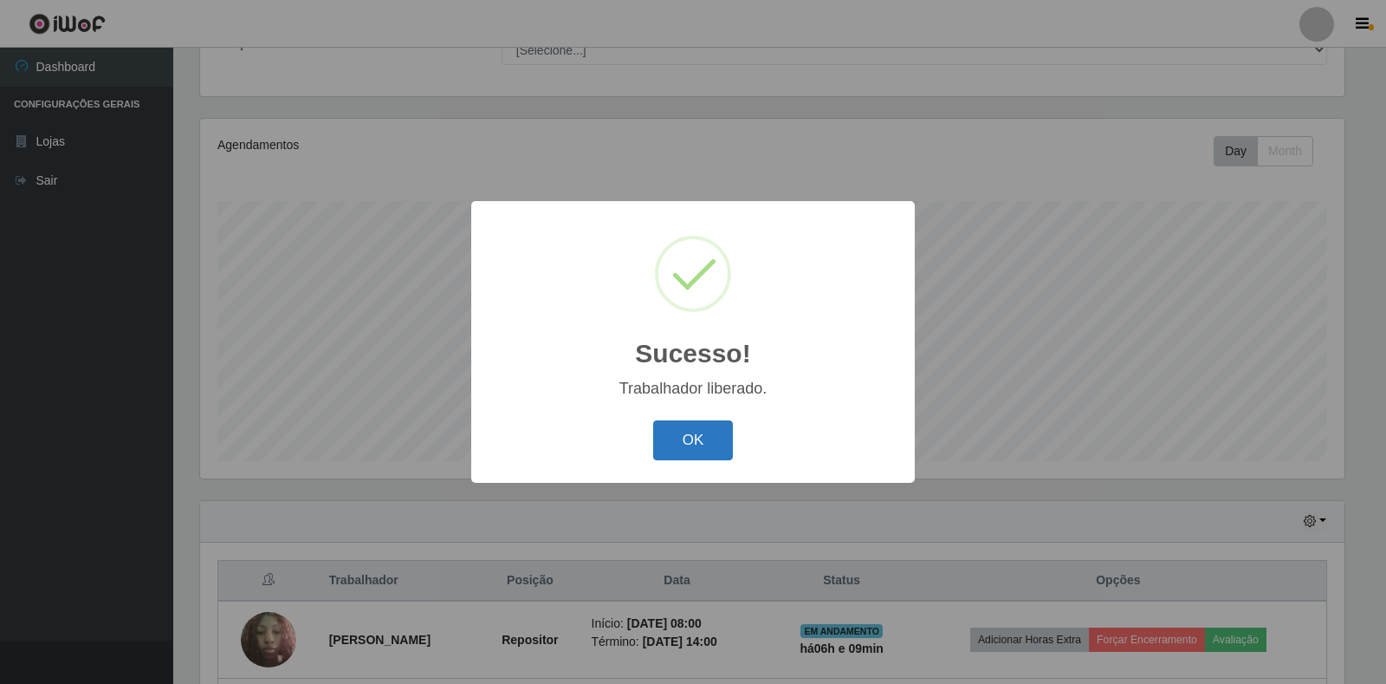
click at [701, 433] on button "OK" at bounding box center [693, 440] width 81 height 41
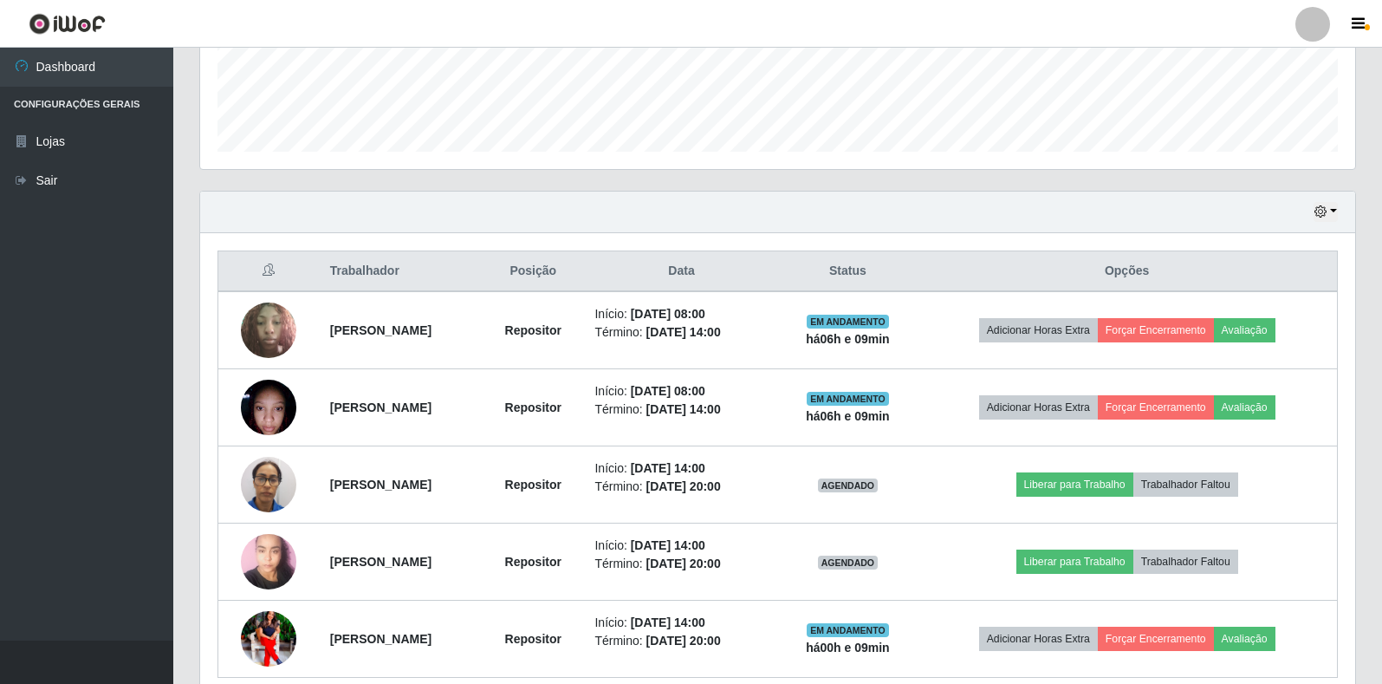
scroll to position [505, 0]
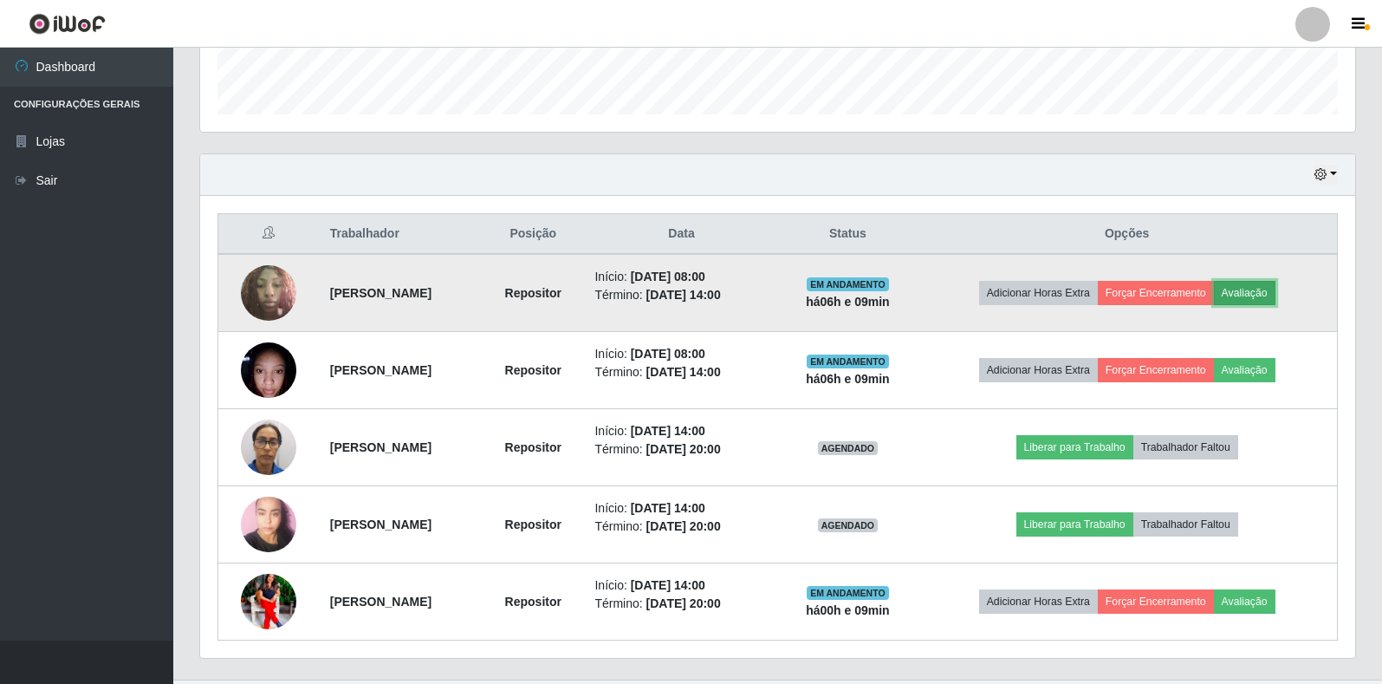
click at [1275, 289] on button "Avaliação" at bounding box center [1245, 293] width 62 height 24
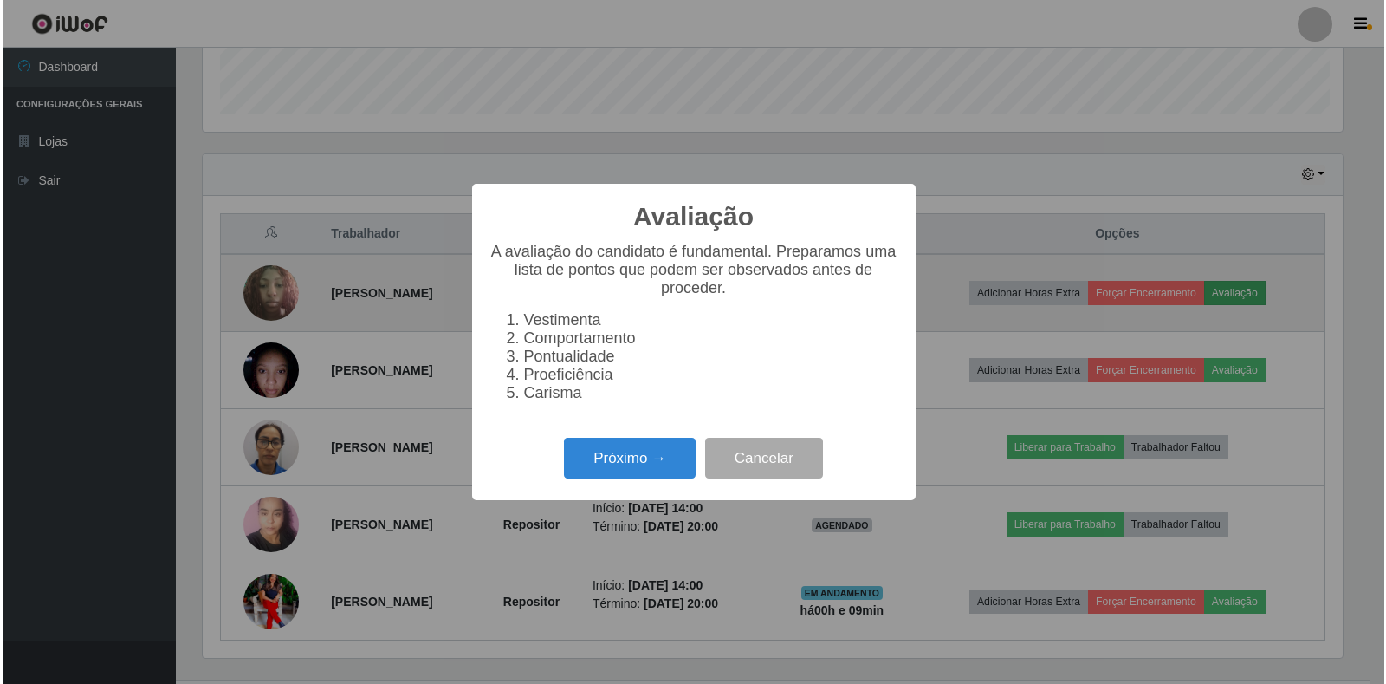
scroll to position [360, 1145]
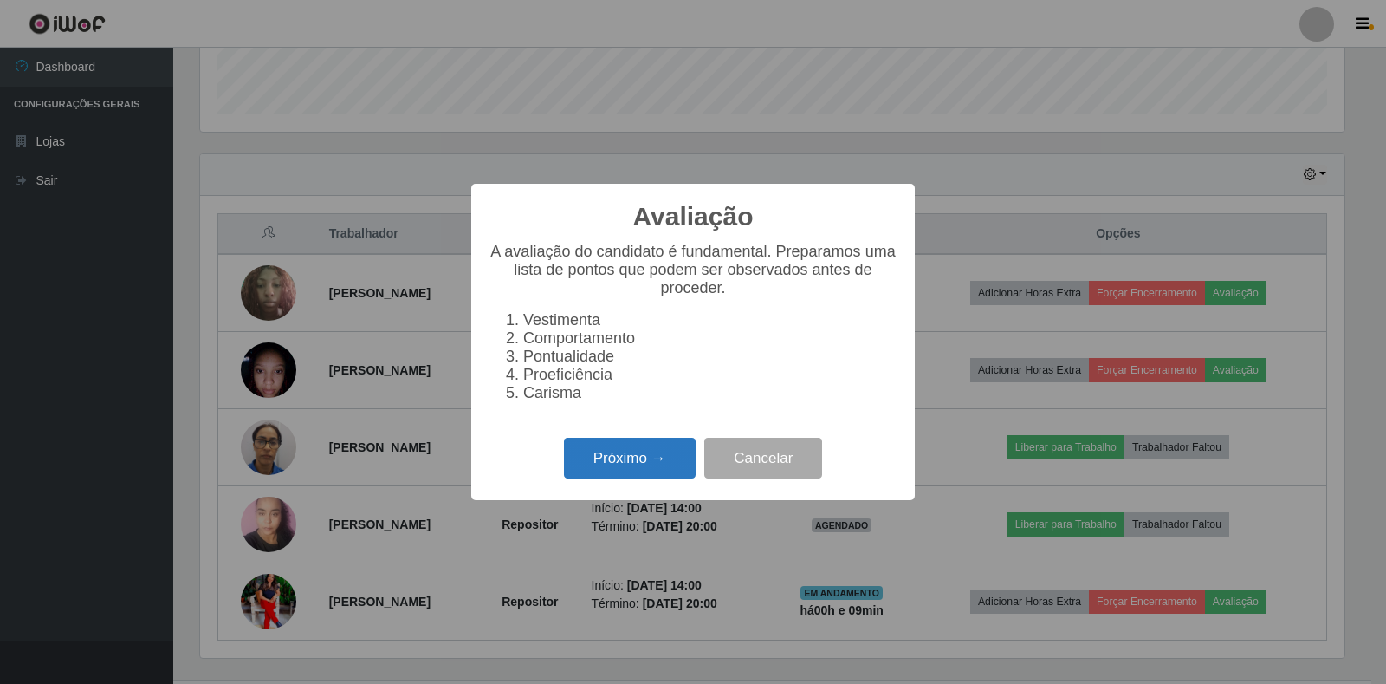
click at [656, 478] on button "Próximo →" at bounding box center [630, 458] width 132 height 41
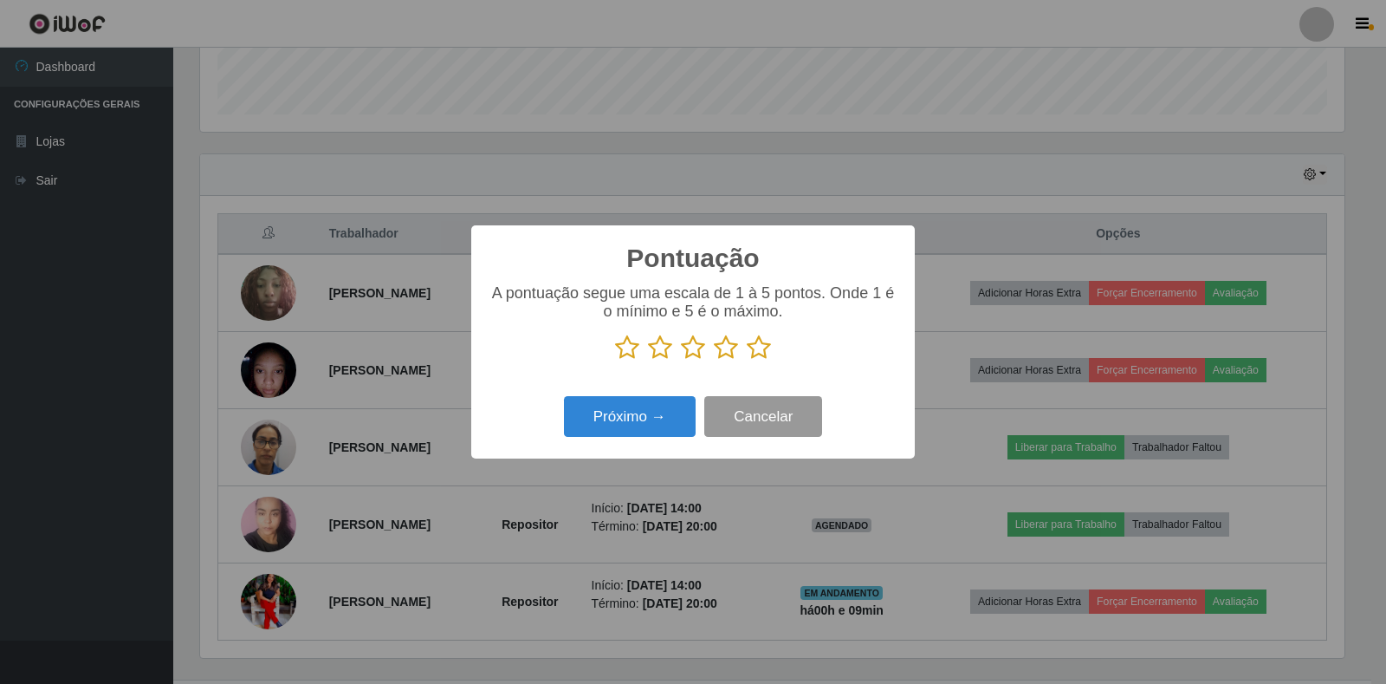
scroll to position [866123, 865338]
click at [758, 357] on icon at bounding box center [759, 347] width 24 height 26
click at [747, 360] on input "radio" at bounding box center [747, 360] width 0 height 0
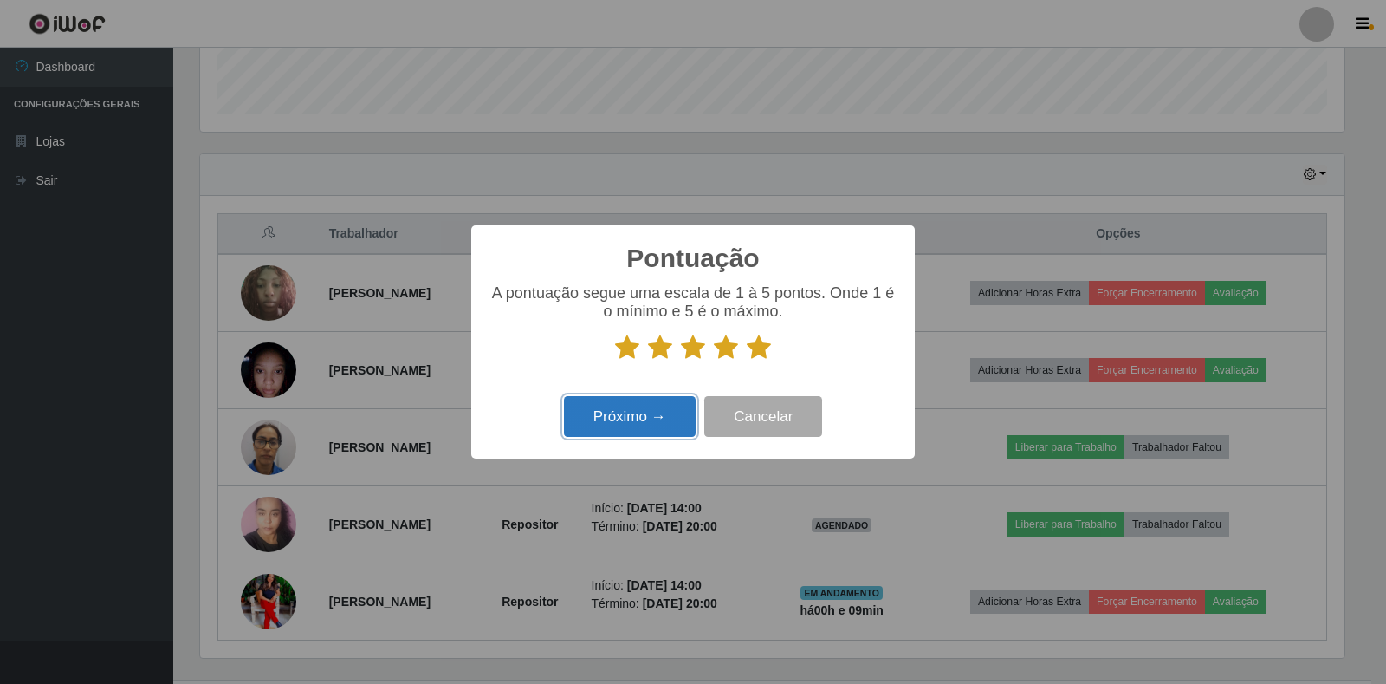
click at [621, 429] on button "Próximo →" at bounding box center [630, 416] width 132 height 41
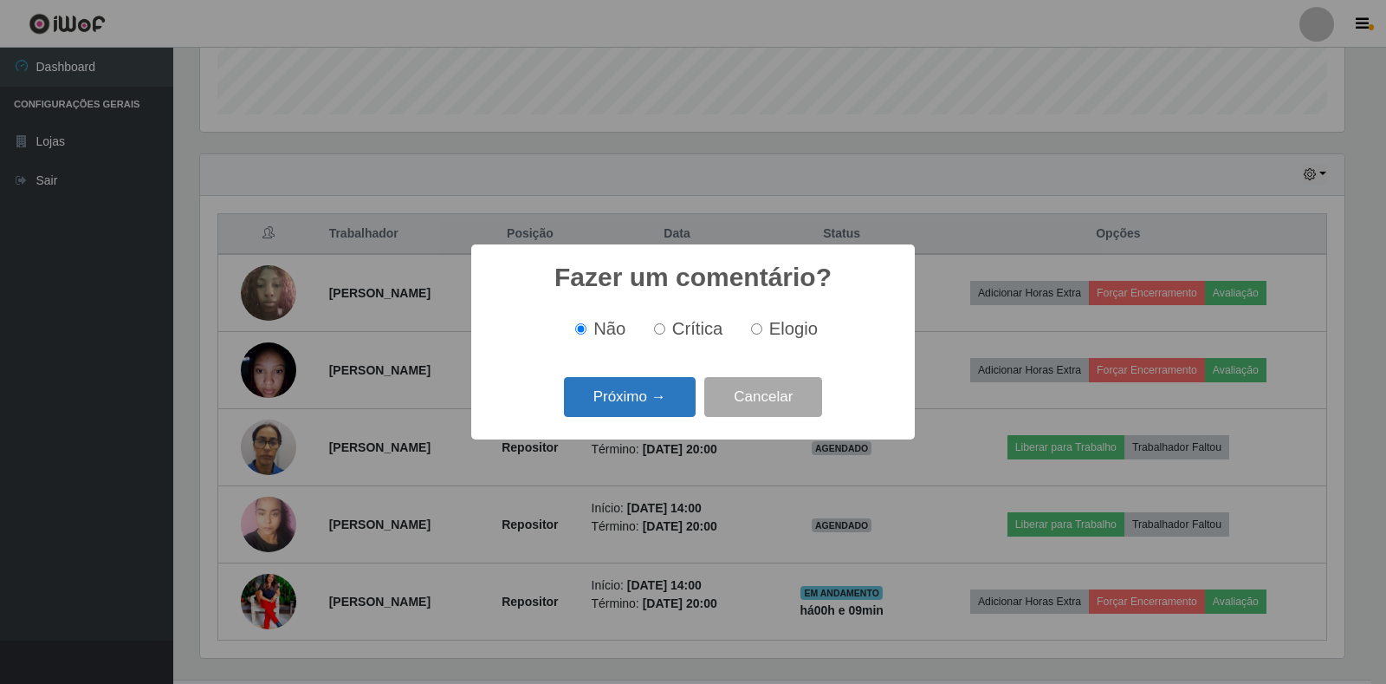
click at [623, 404] on button "Próximo →" at bounding box center [630, 397] width 132 height 41
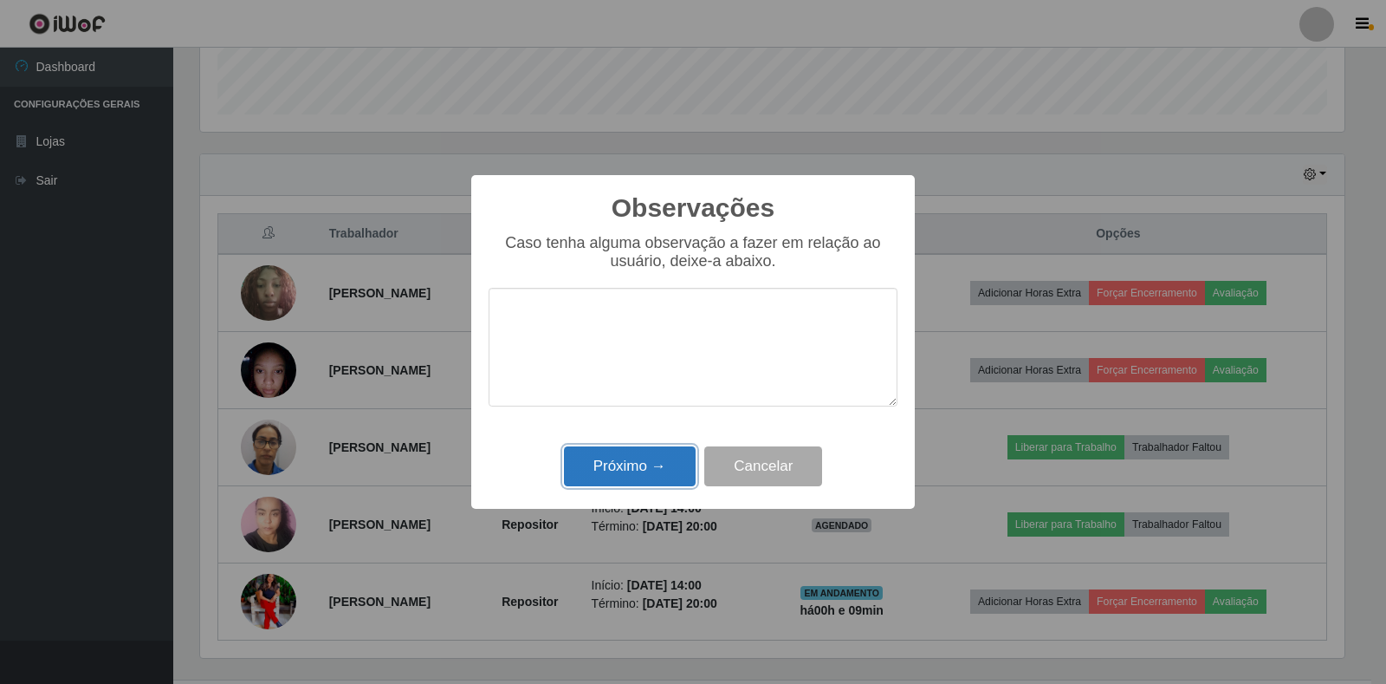
click at [631, 464] on button "Próximo →" at bounding box center [630, 466] width 132 height 41
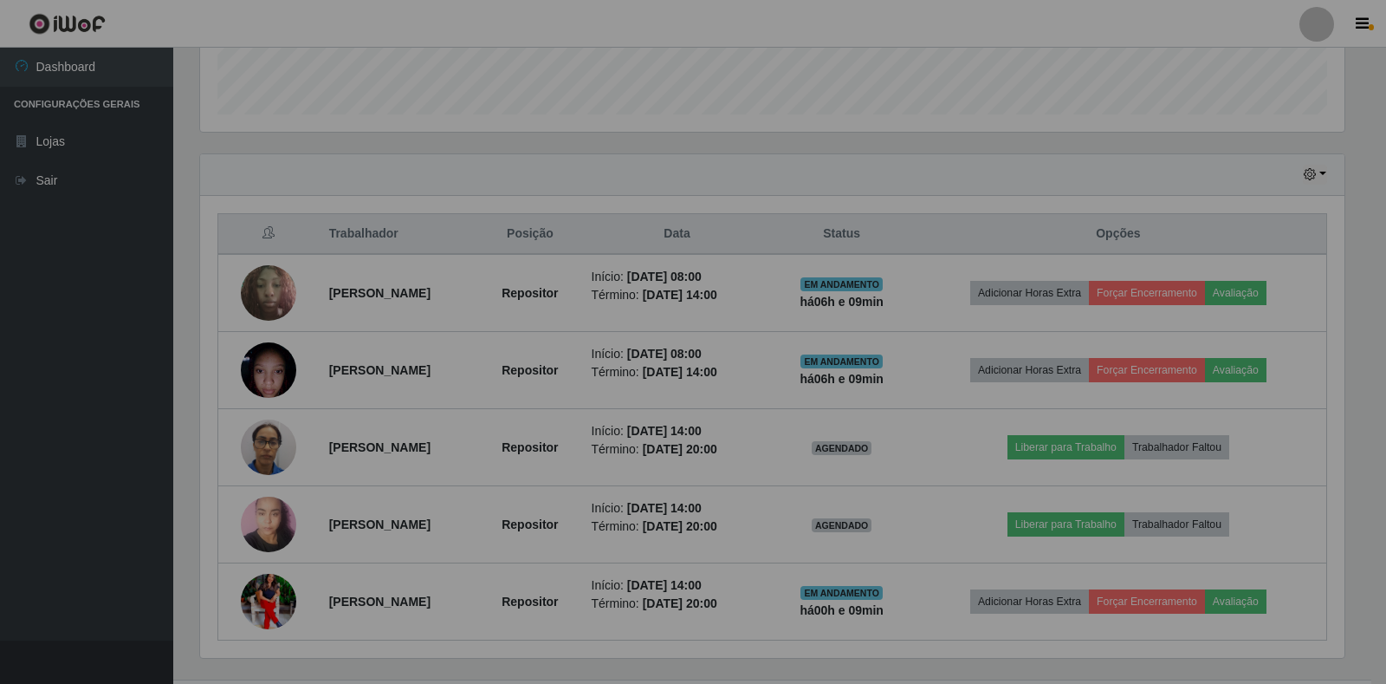
scroll to position [360, 1155]
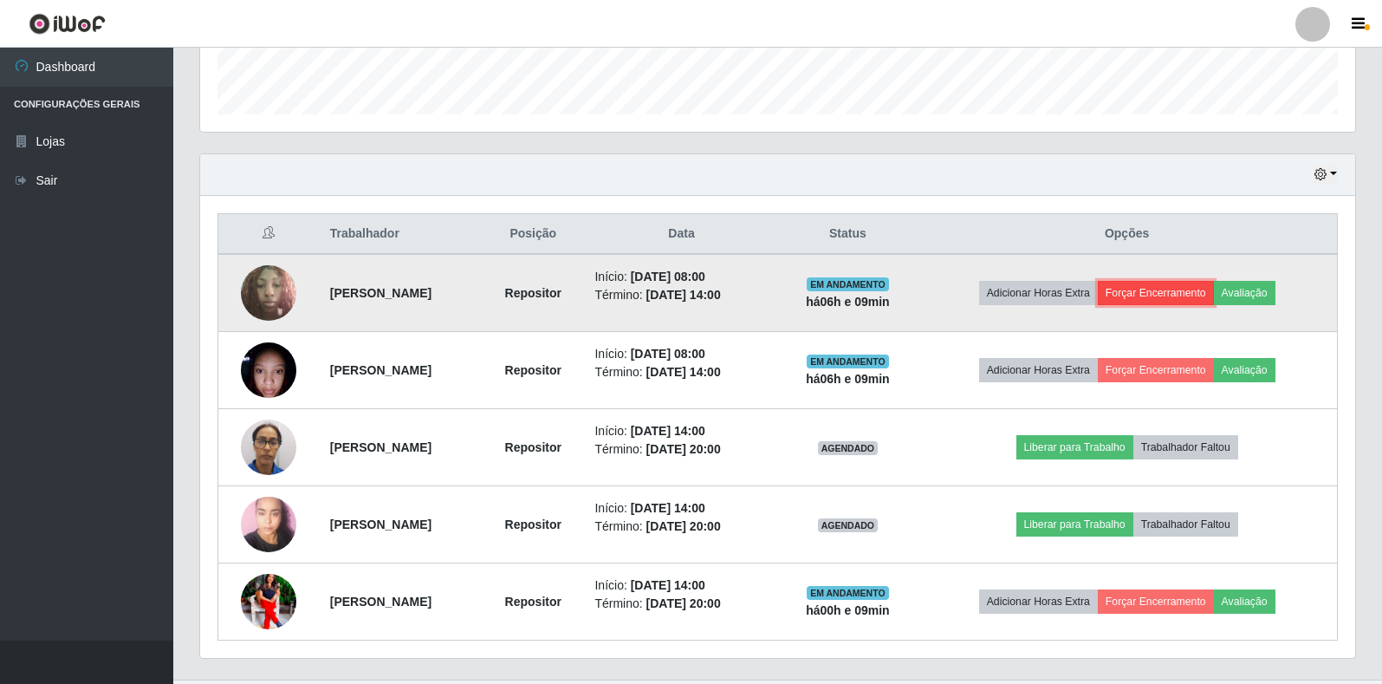
click at [1187, 298] on button "Forçar Encerramento" at bounding box center [1156, 293] width 116 height 24
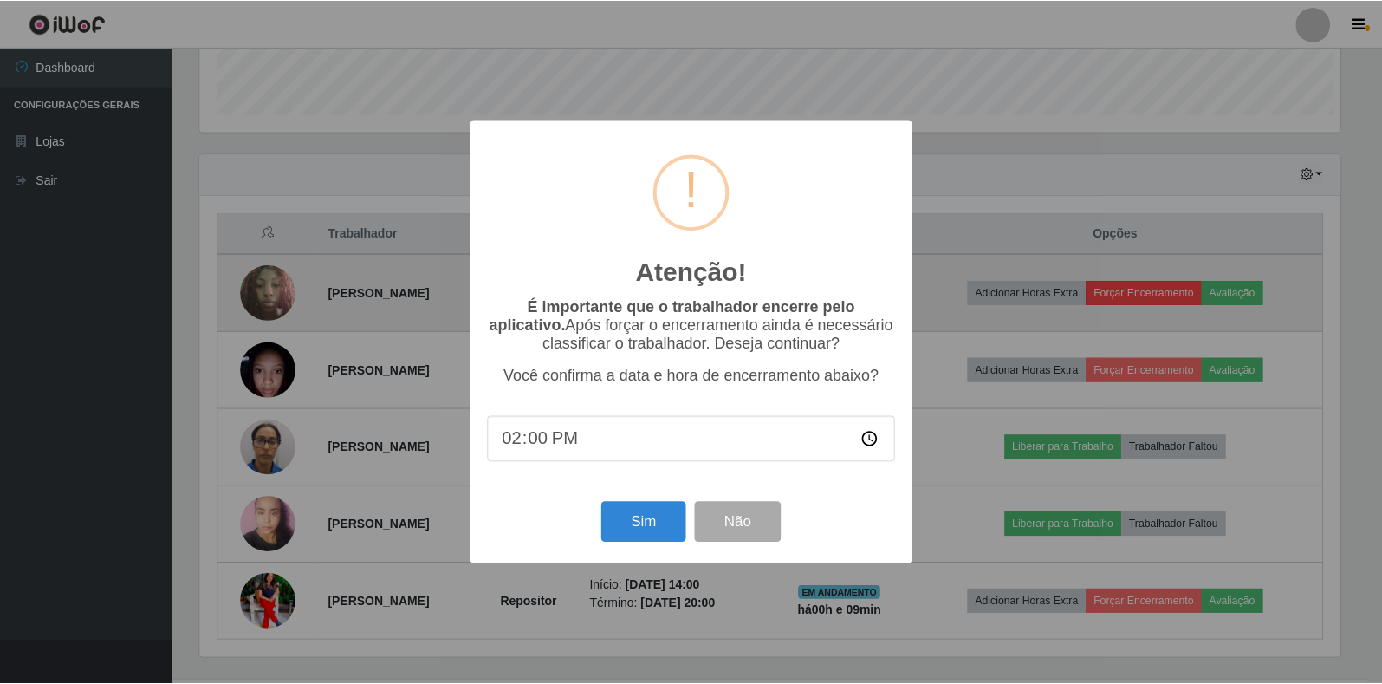
scroll to position [360, 1145]
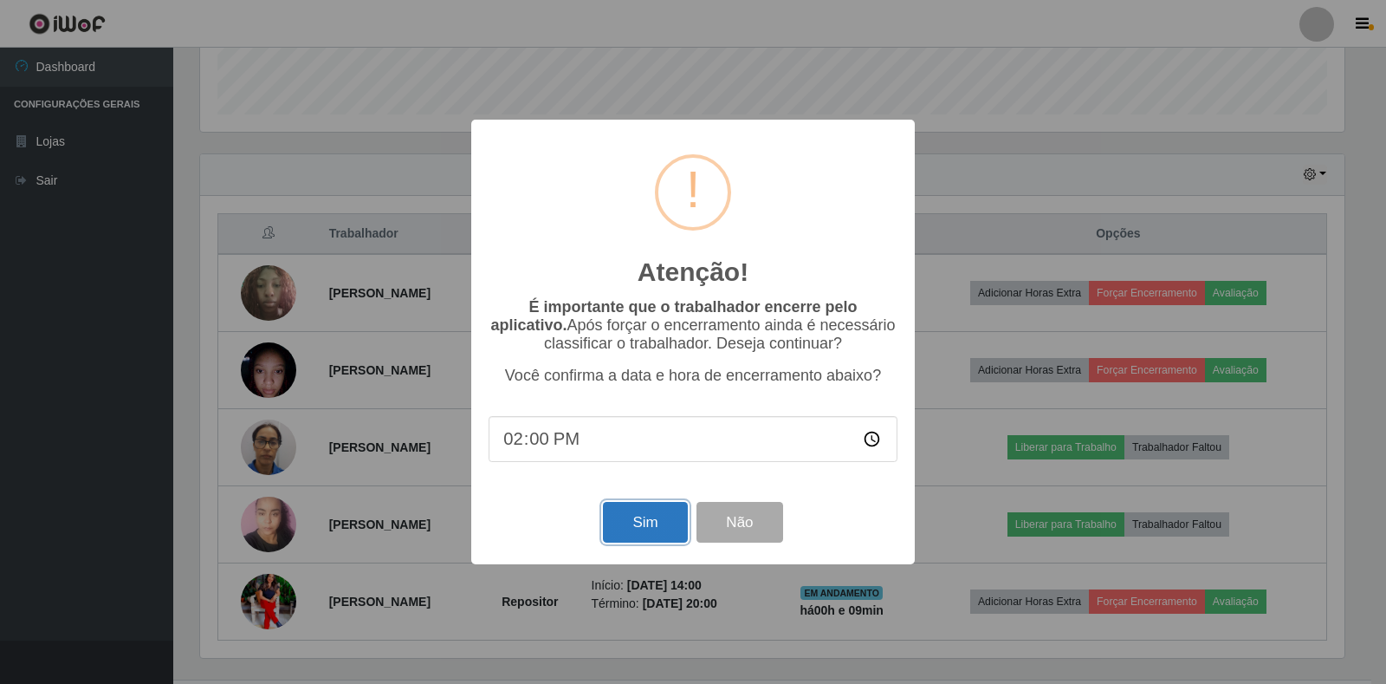
click at [635, 531] on button "Sim" at bounding box center [645, 522] width 84 height 41
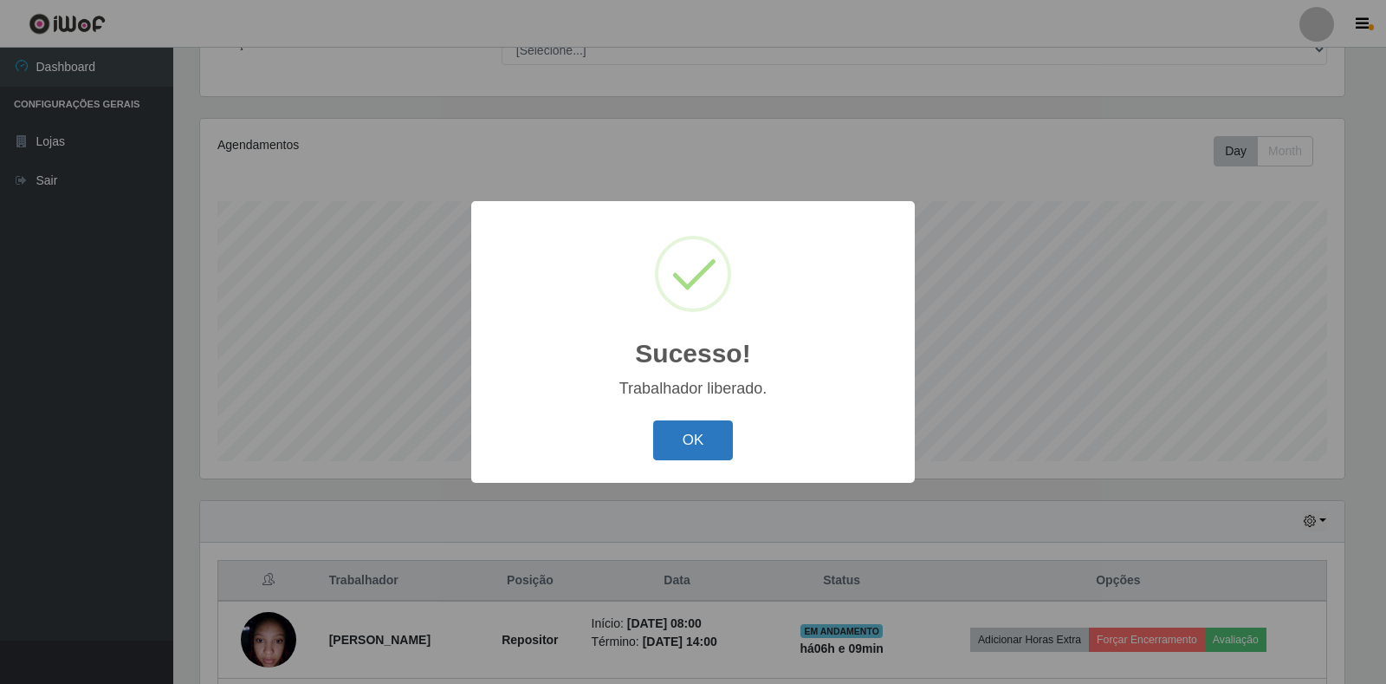
click at [672, 438] on button "OK" at bounding box center [693, 440] width 81 height 41
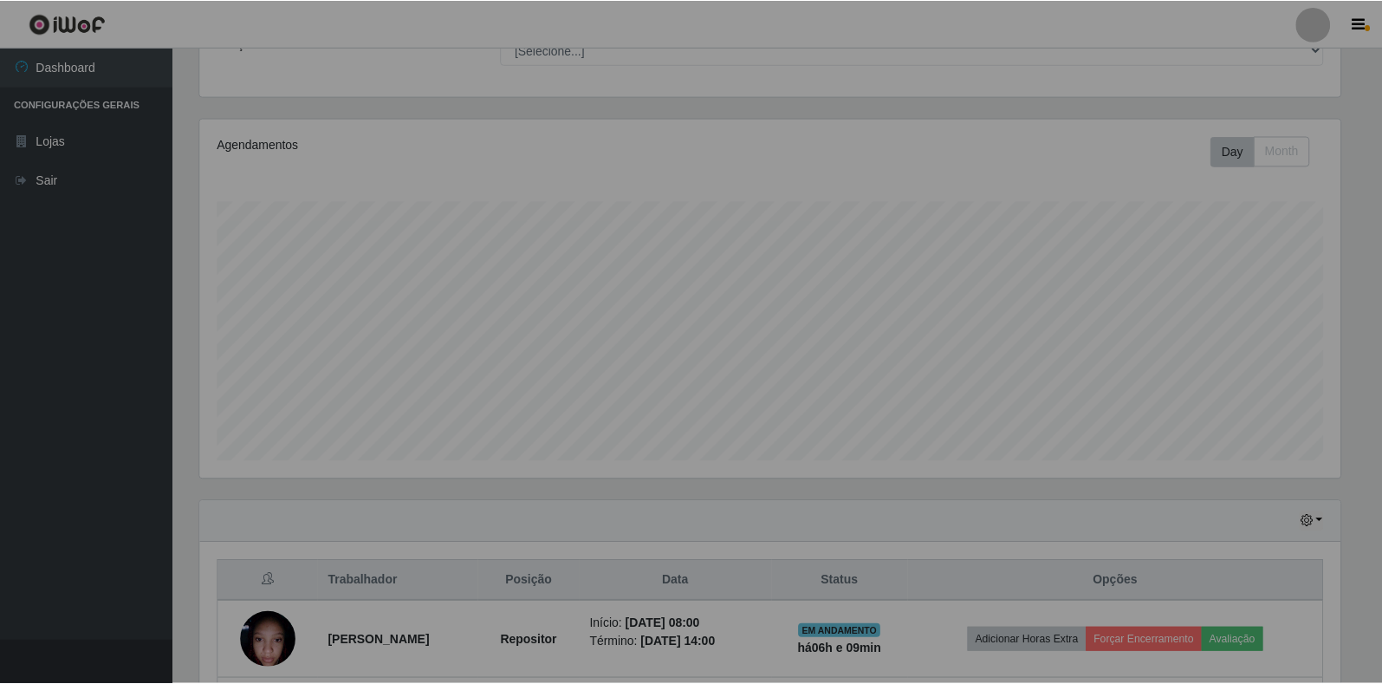
scroll to position [866123, 865328]
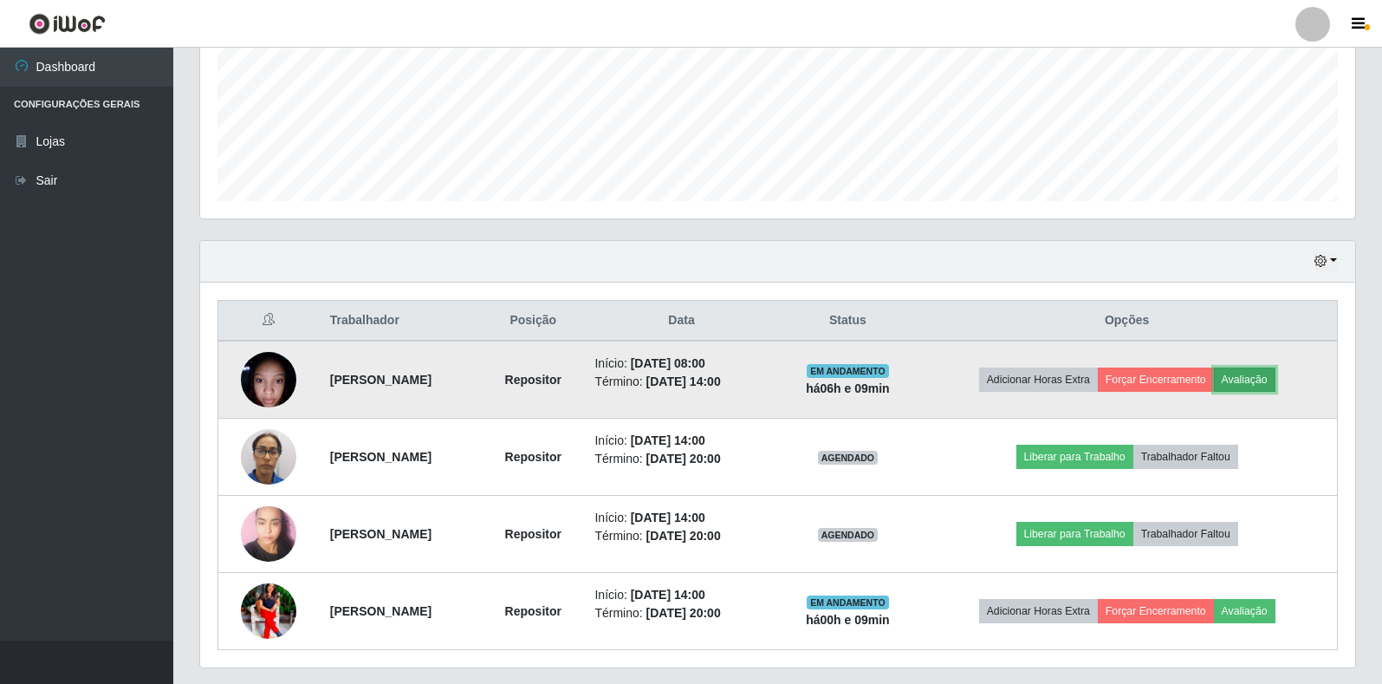
click at [1270, 381] on button "Avaliação" at bounding box center [1245, 379] width 62 height 24
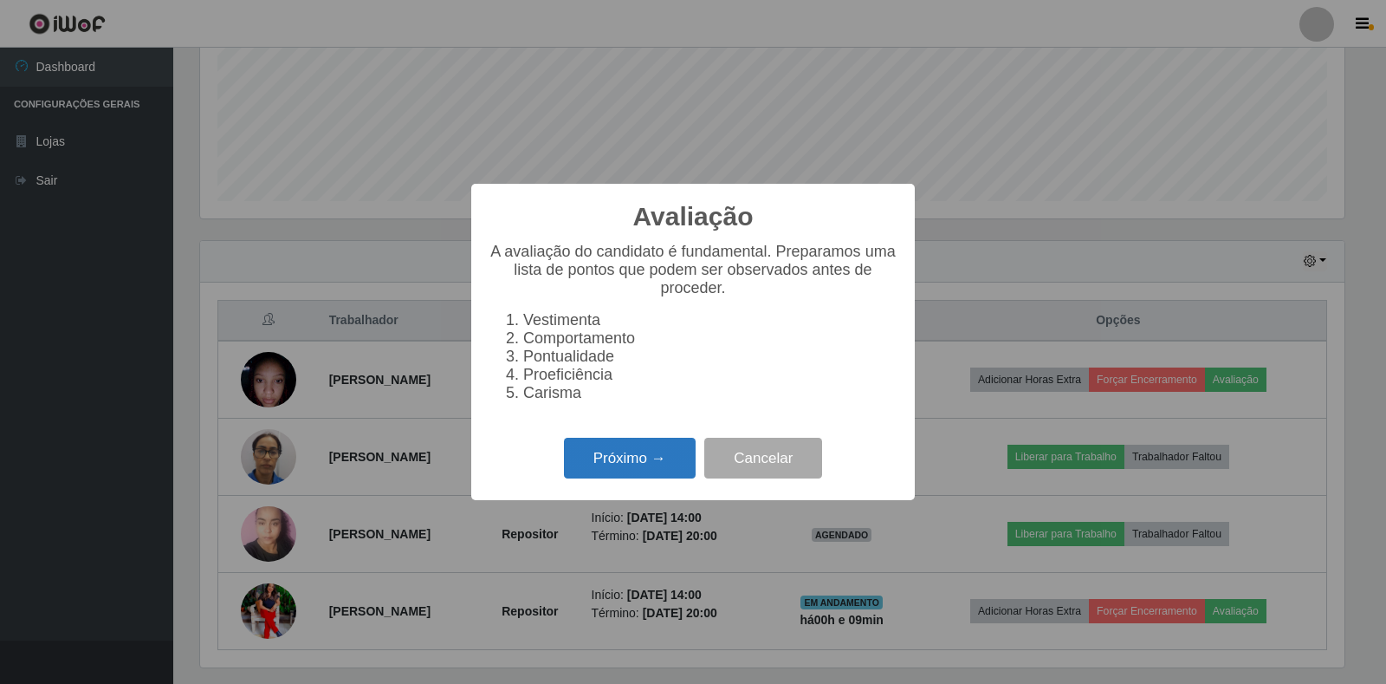
click at [621, 465] on button "Próximo →" at bounding box center [630, 458] width 132 height 41
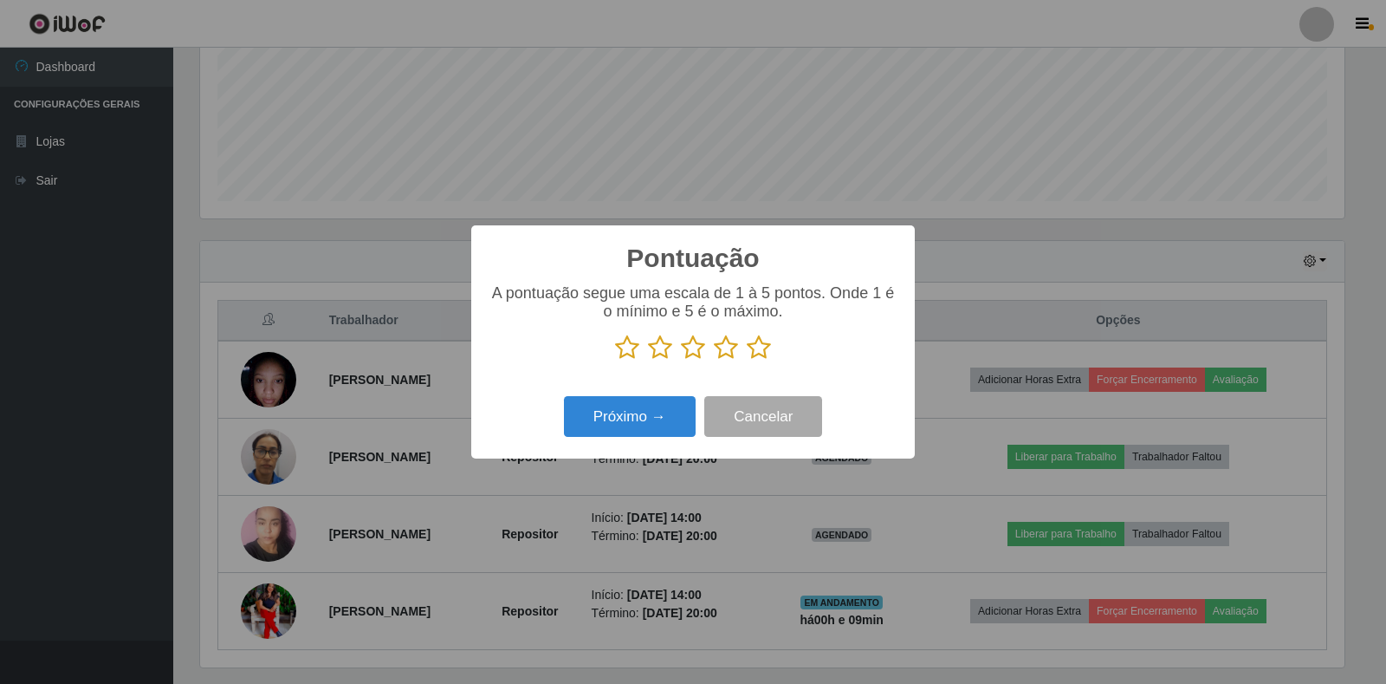
click at [756, 353] on icon at bounding box center [759, 347] width 24 height 26
click at [747, 360] on input "radio" at bounding box center [747, 360] width 0 height 0
click at [610, 413] on button "Próximo →" at bounding box center [630, 416] width 132 height 41
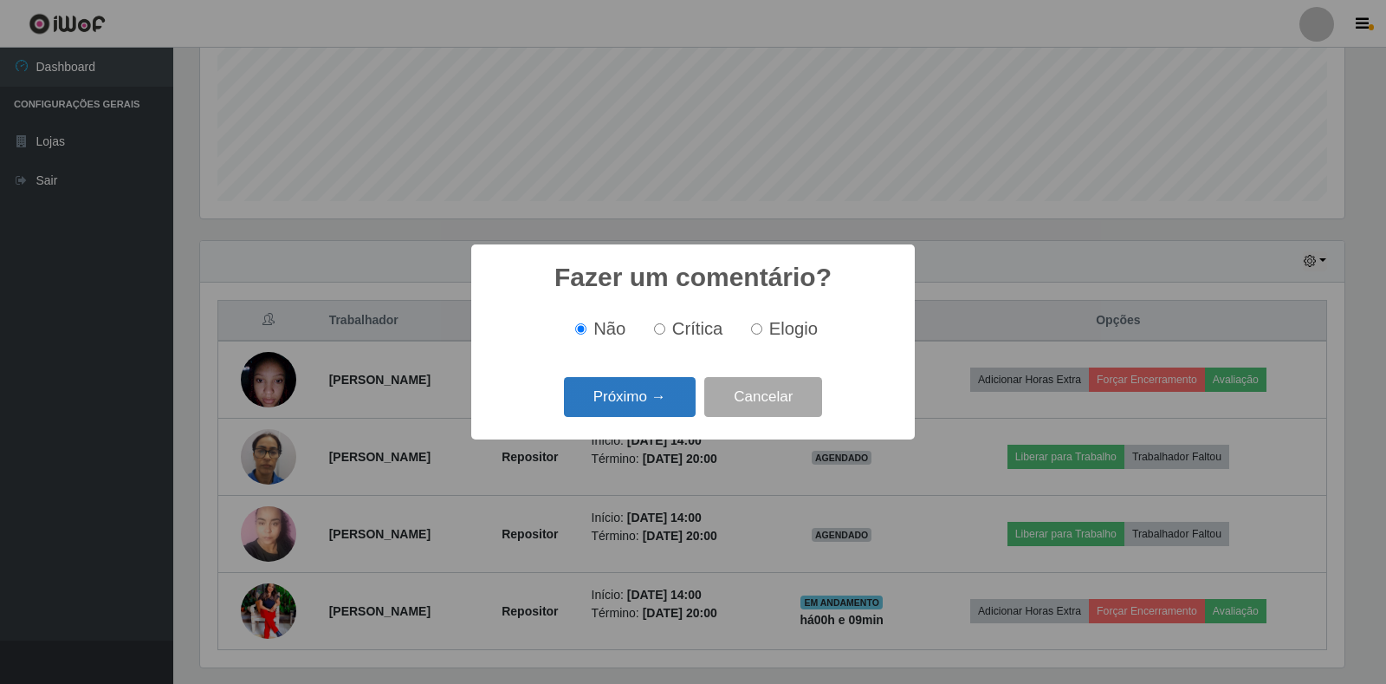
click at [642, 405] on button "Próximo →" at bounding box center [630, 397] width 132 height 41
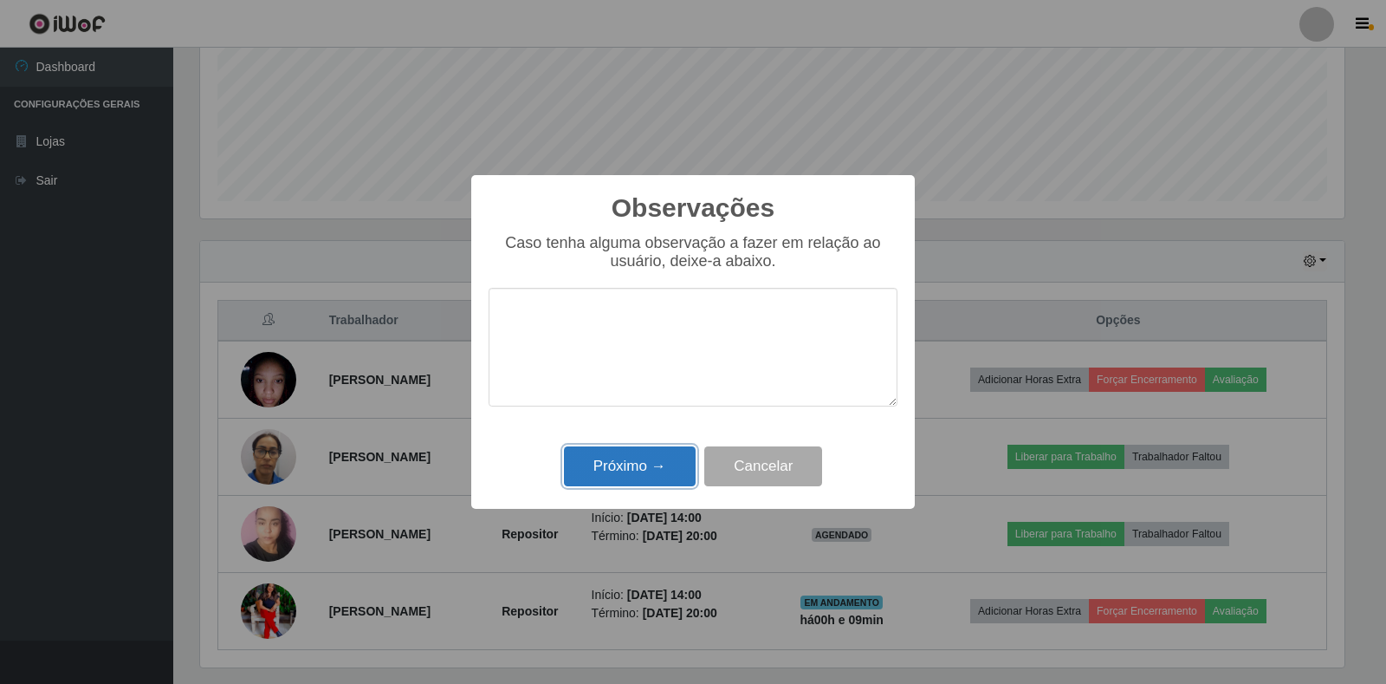
click at [636, 471] on button "Próximo →" at bounding box center [630, 466] width 132 height 41
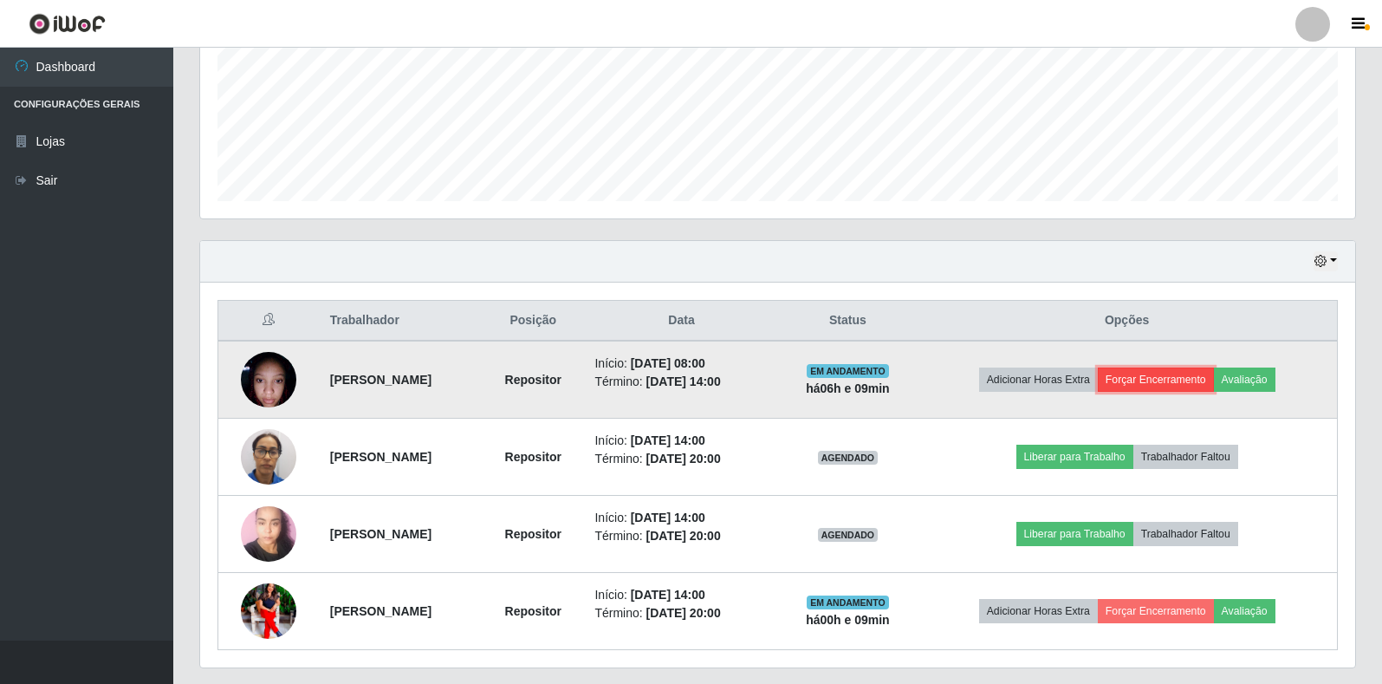
click at [1188, 385] on button "Forçar Encerramento" at bounding box center [1156, 379] width 116 height 24
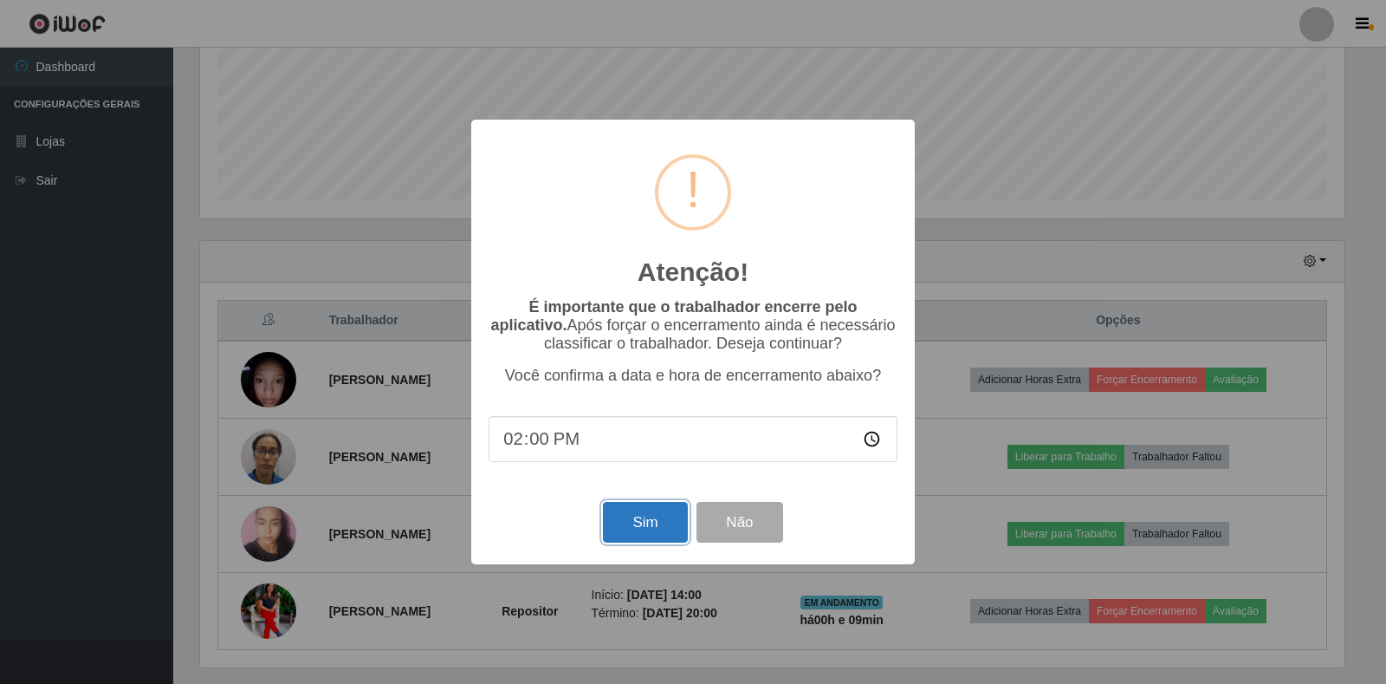
click at [656, 529] on button "Sim" at bounding box center [645, 522] width 84 height 41
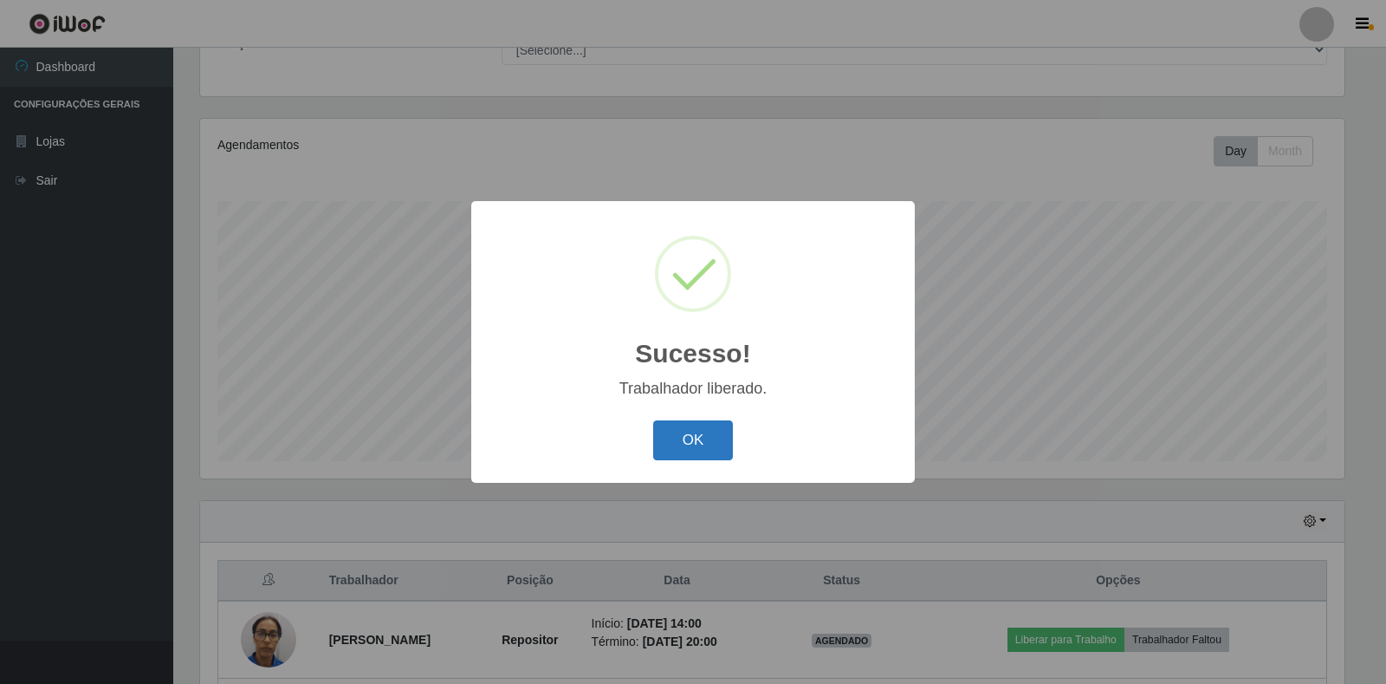
click at [704, 438] on button "OK" at bounding box center [693, 440] width 81 height 41
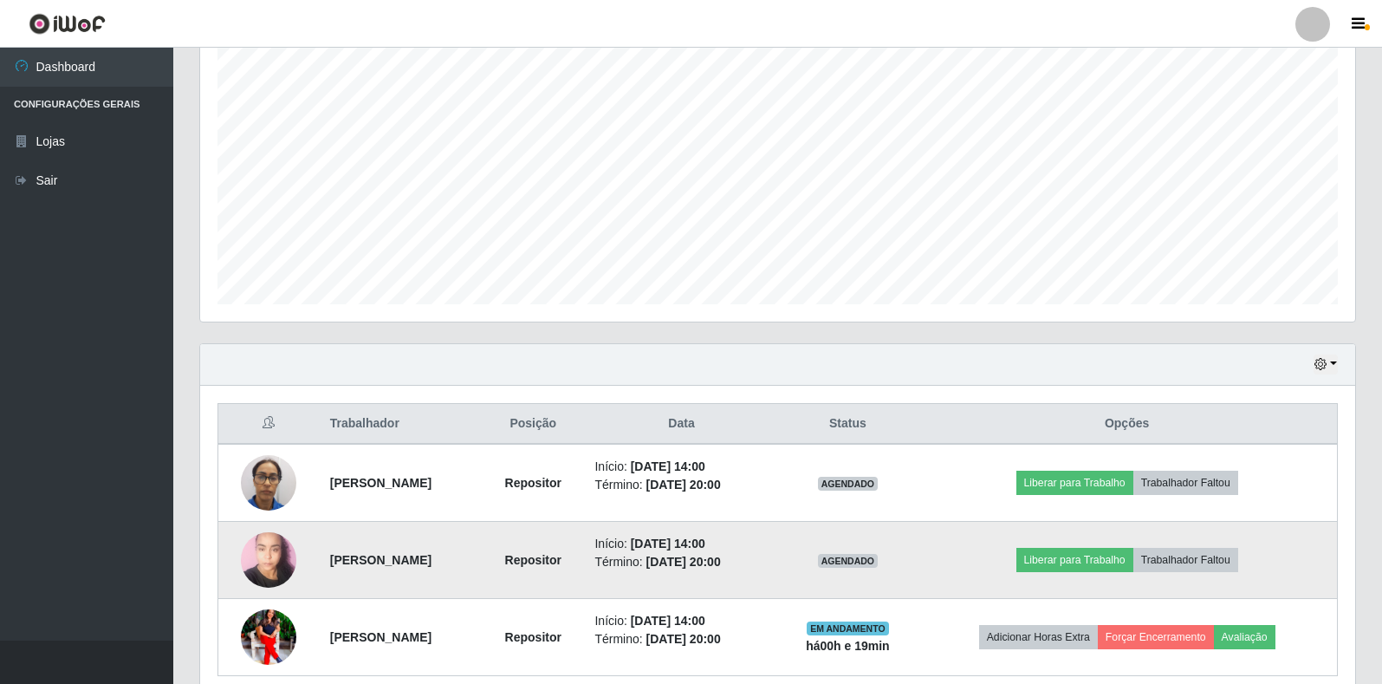
scroll to position [390, 0]
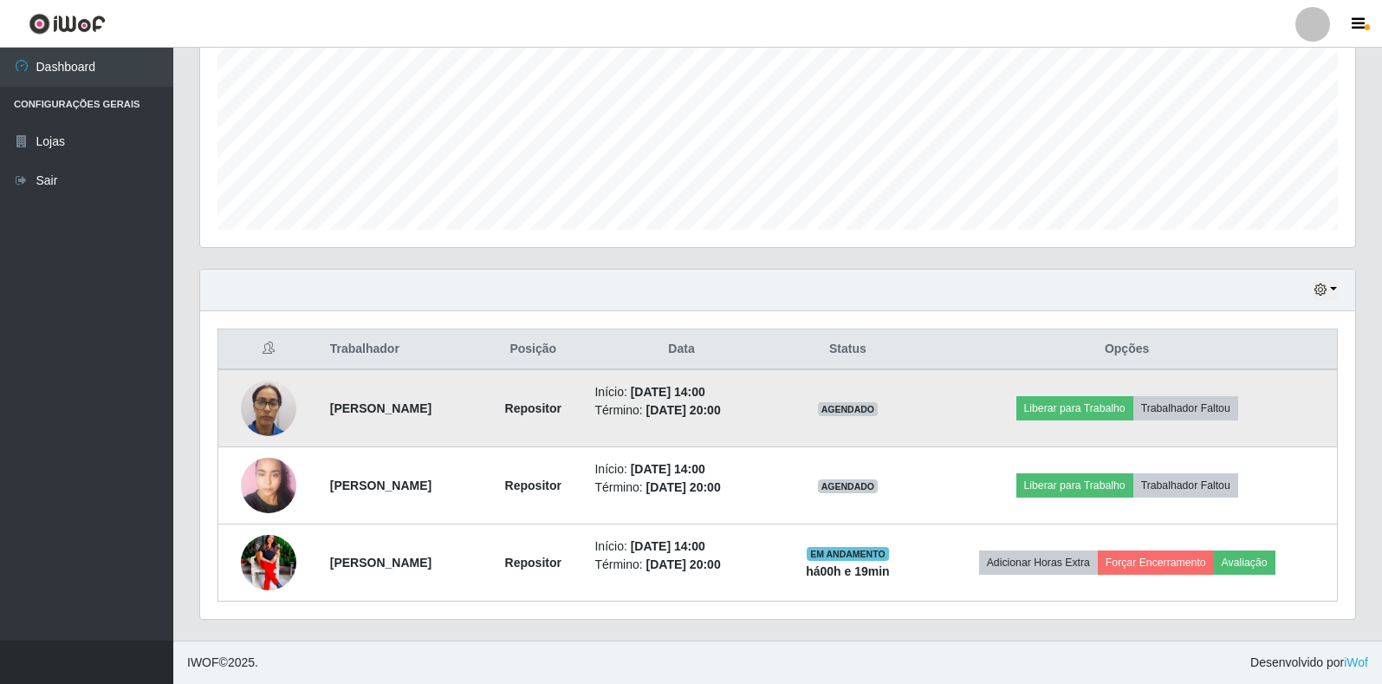
click at [476, 408] on td "[PERSON_NAME]" at bounding box center [401, 408] width 162 height 78
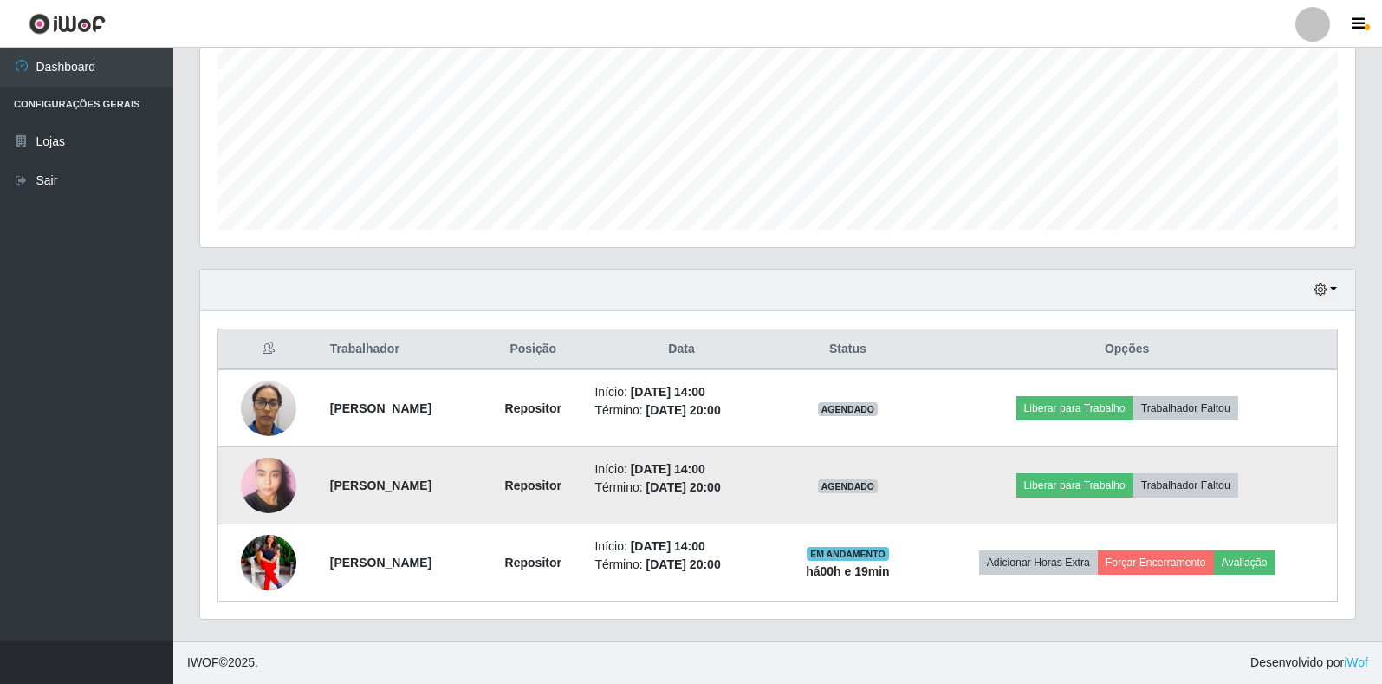
click at [476, 489] on td "[PERSON_NAME]" at bounding box center [401, 485] width 162 height 77
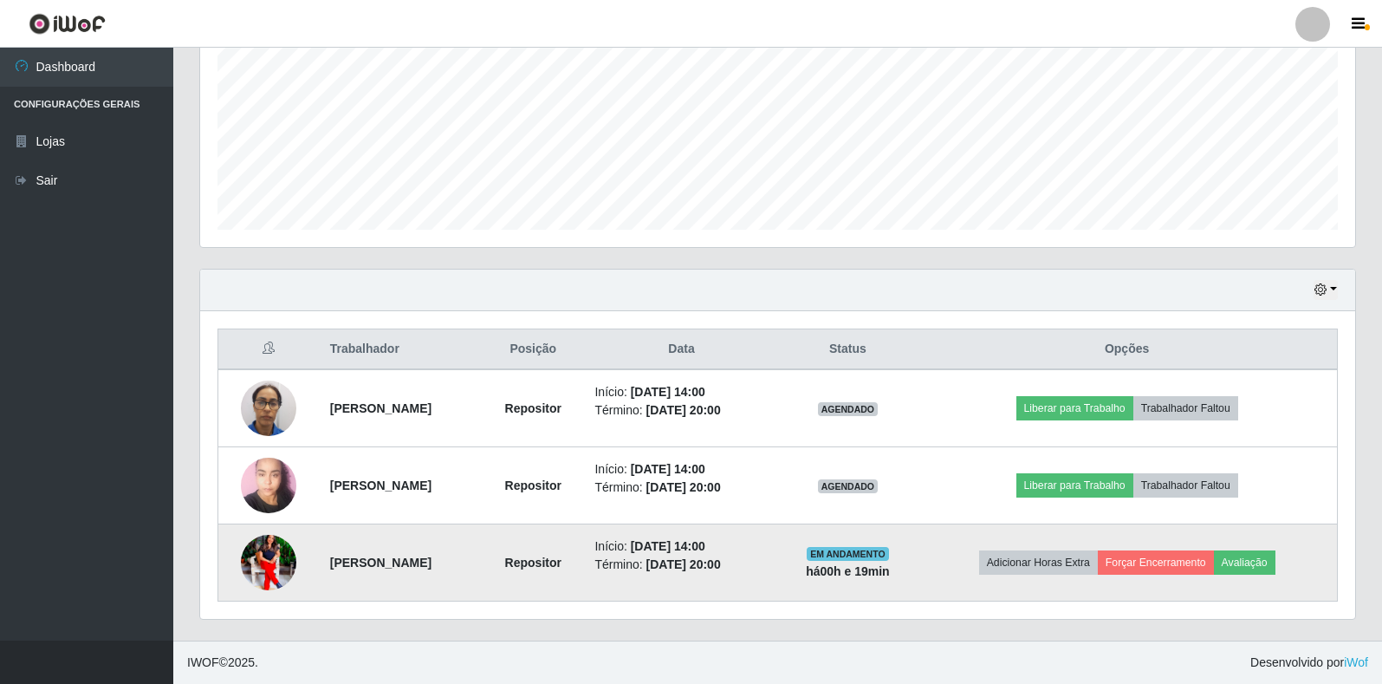
click at [478, 552] on td "[PERSON_NAME]" at bounding box center [401, 562] width 162 height 77
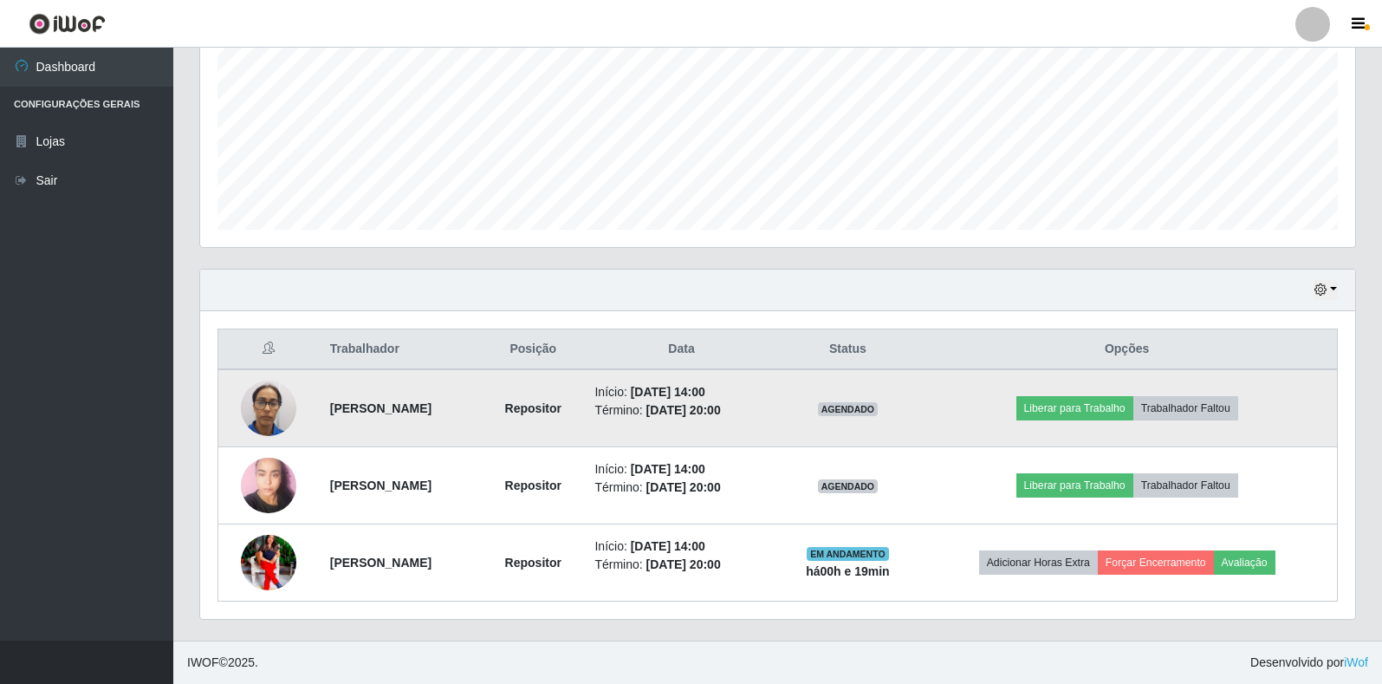
scroll to position [0, 0]
